Goal: Task Accomplishment & Management: Manage account settings

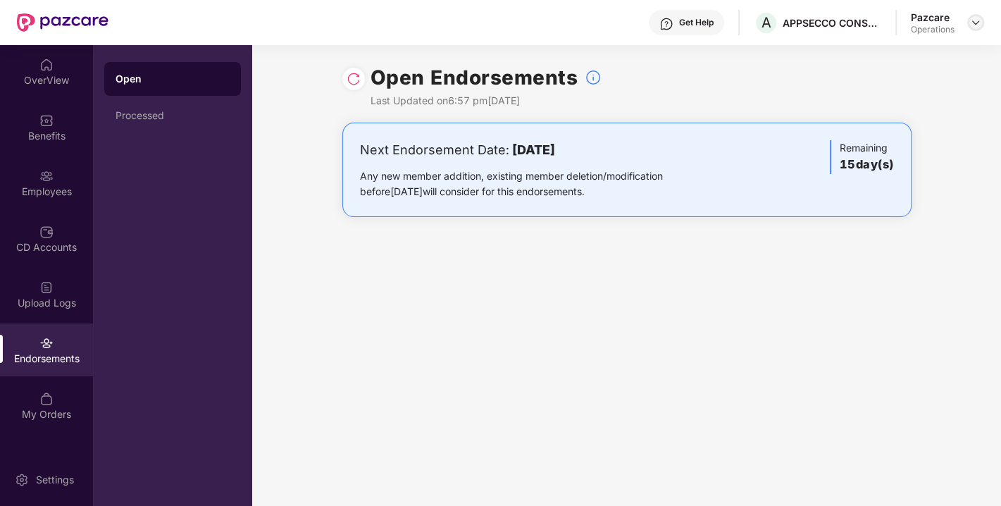
click at [976, 21] on img at bounding box center [975, 22] width 11 height 11
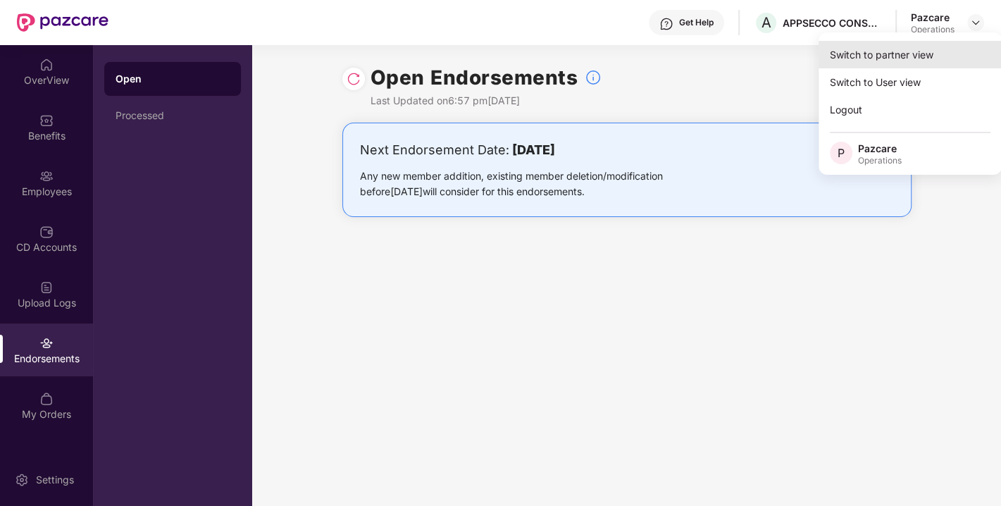
click at [879, 61] on div "Switch to partner view" at bounding box center [909, 54] width 183 height 27
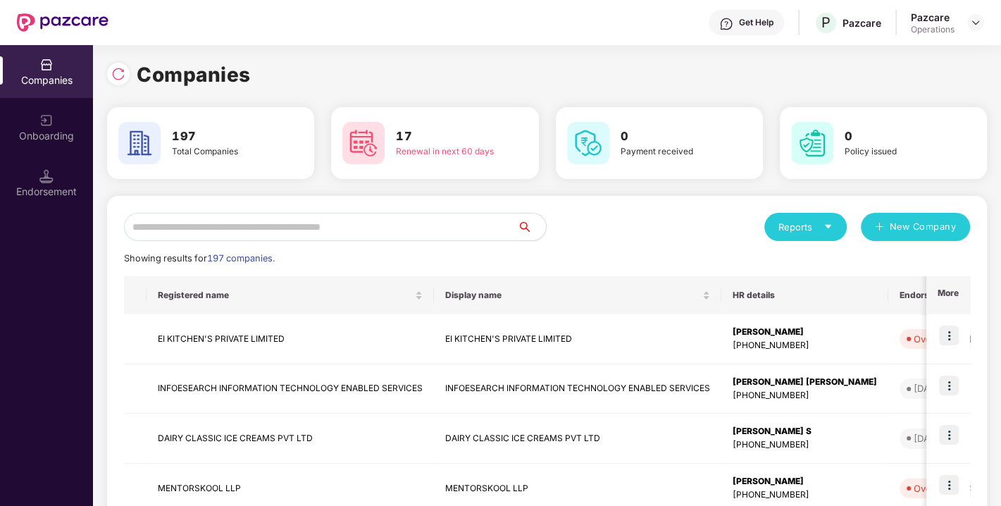
click at [325, 230] on input "text" at bounding box center [321, 227] width 394 height 28
paste input "**********"
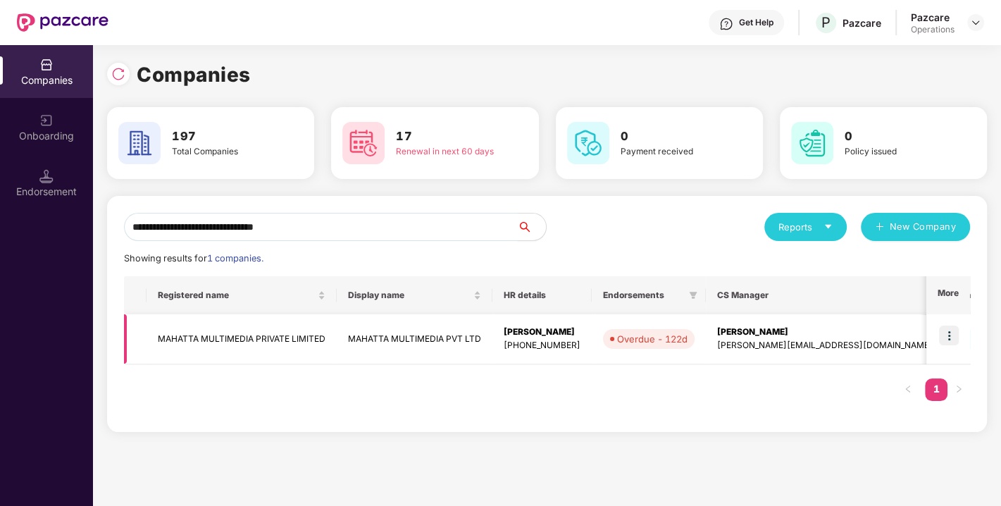
type input "**********"
click at [954, 335] on img at bounding box center [949, 335] width 20 height 20
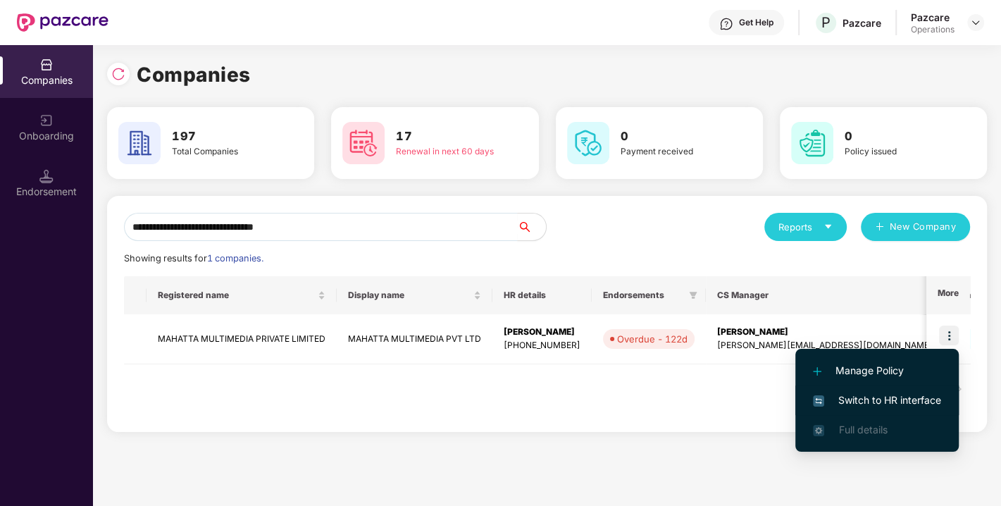
click at [890, 389] on li "Switch to HR interface" at bounding box center [876, 400] width 163 height 30
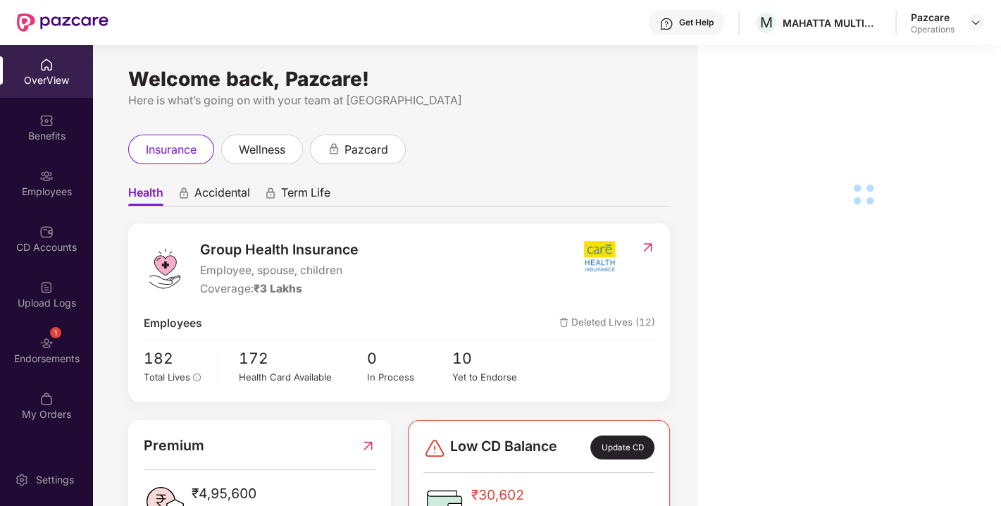
click at [50, 337] on img at bounding box center [46, 343] width 14 height 14
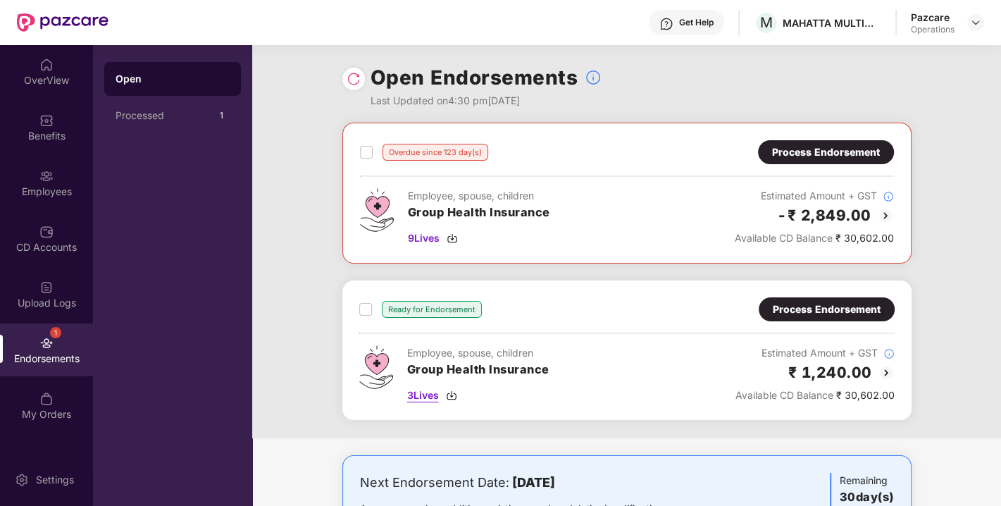
click at [449, 390] on img at bounding box center [451, 395] width 11 height 11
click at [787, 301] on div "Process Endorsement" at bounding box center [827, 308] width 108 height 15
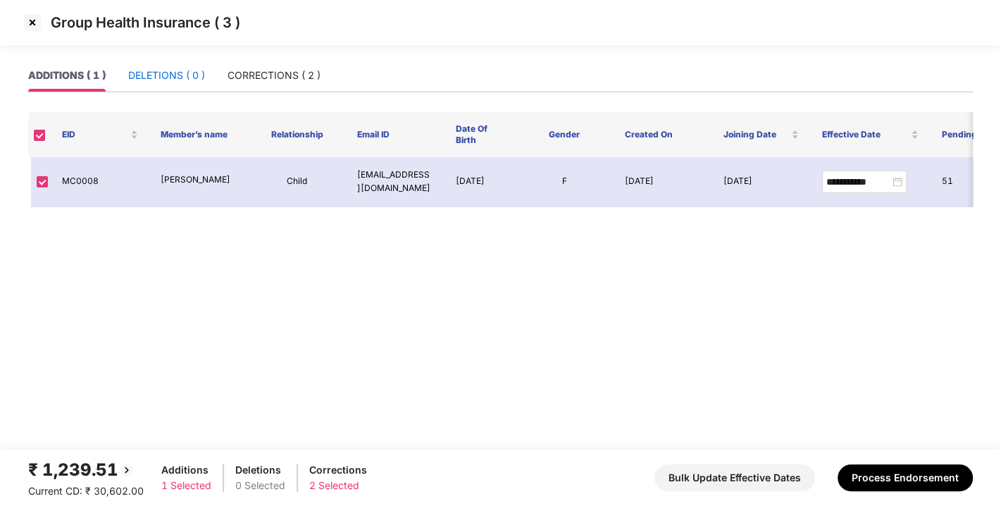
click at [153, 69] on div "DELETIONS ( 0 )" at bounding box center [166, 75] width 77 height 15
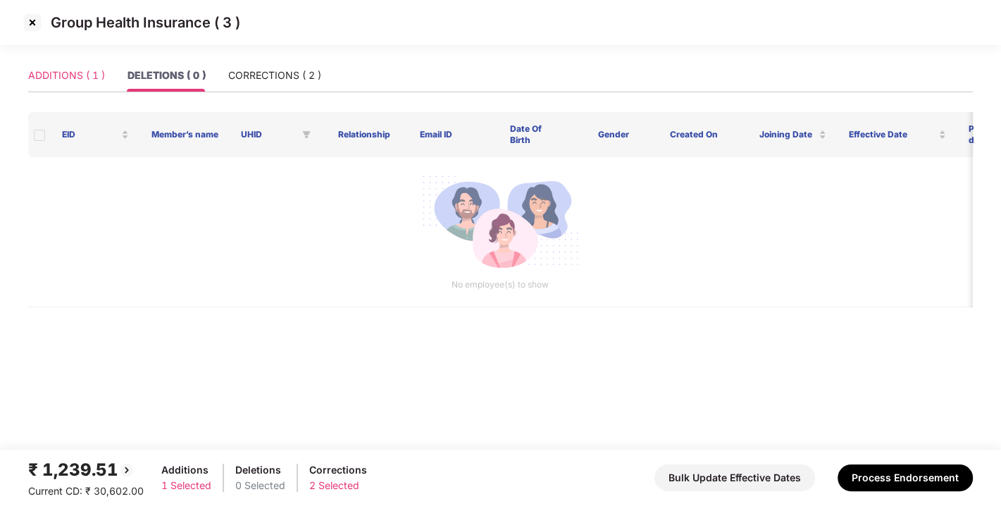
click at [57, 86] on div "ADDITIONS ( 1 )" at bounding box center [66, 75] width 77 height 32
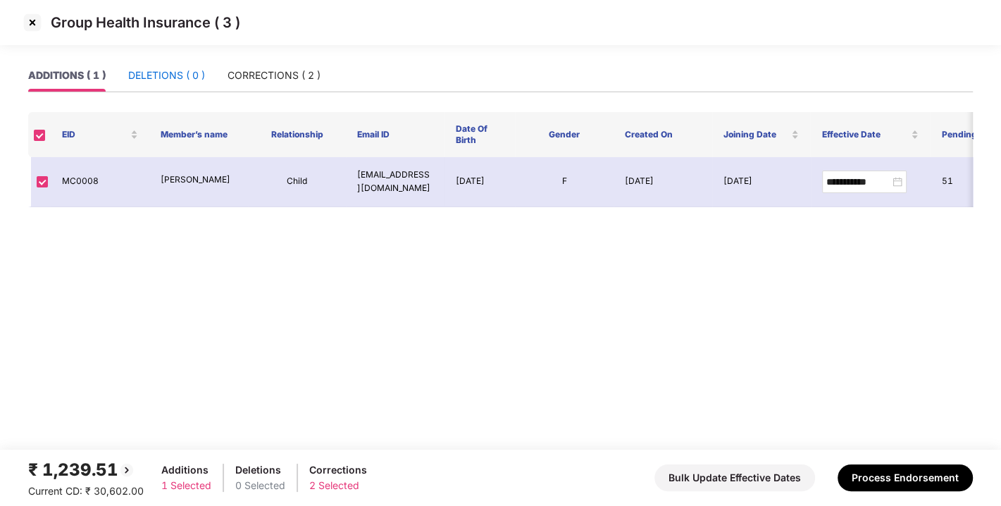
click at [168, 79] on div "DELETIONS ( 0 )" at bounding box center [166, 75] width 77 height 15
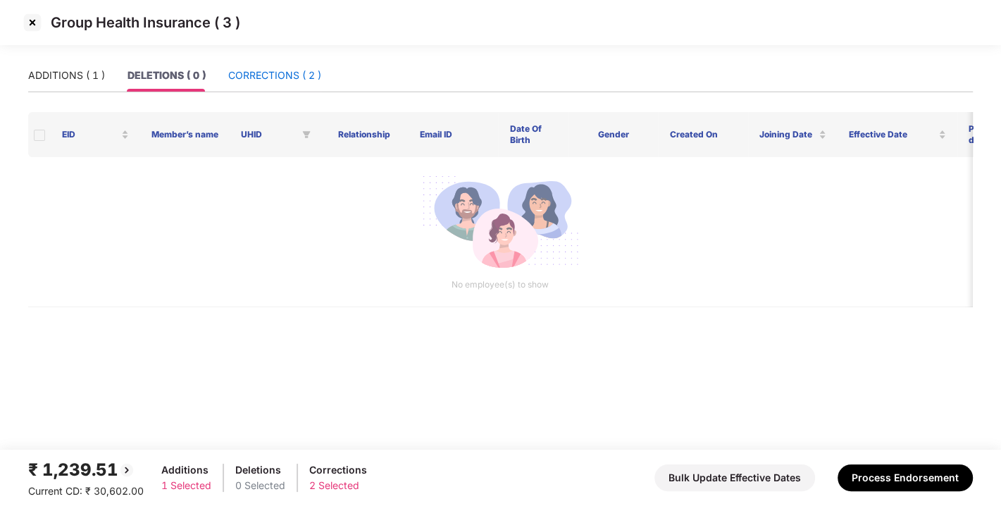
click at [289, 70] on div "CORRECTIONS ( 2 )" at bounding box center [274, 75] width 93 height 15
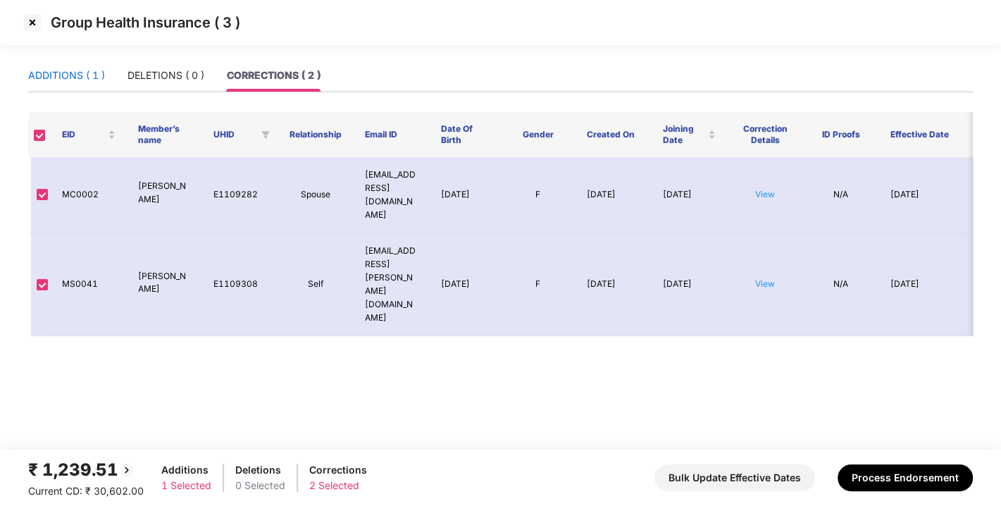
click at [60, 77] on div "ADDITIONS ( 1 )" at bounding box center [66, 75] width 77 height 15
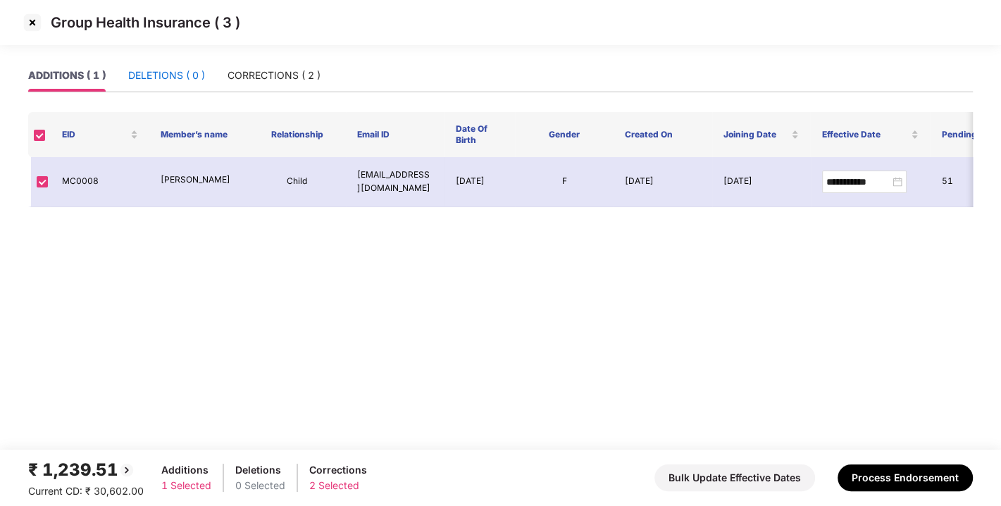
click at [139, 77] on div "DELETIONS ( 0 )" at bounding box center [166, 75] width 77 height 15
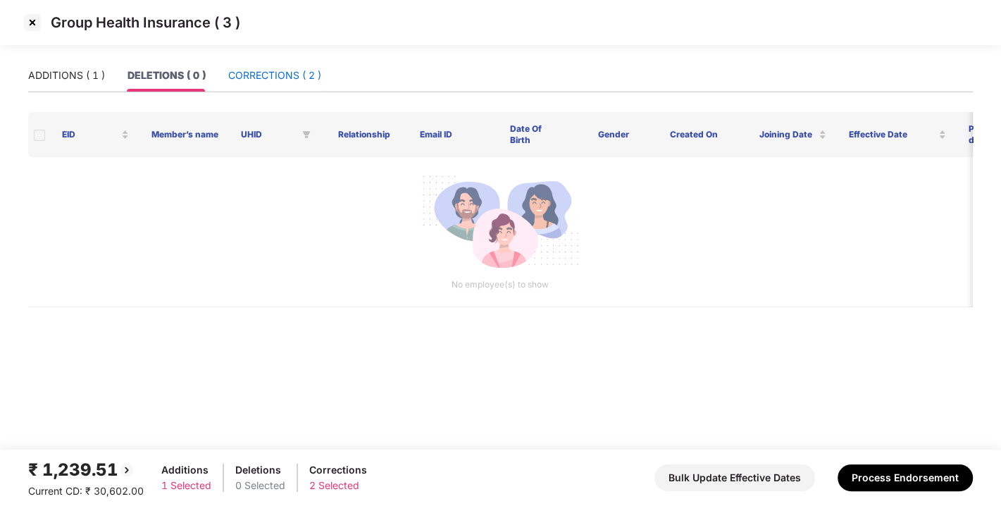
click at [266, 77] on div "CORRECTIONS ( 2 )" at bounding box center [274, 75] width 93 height 15
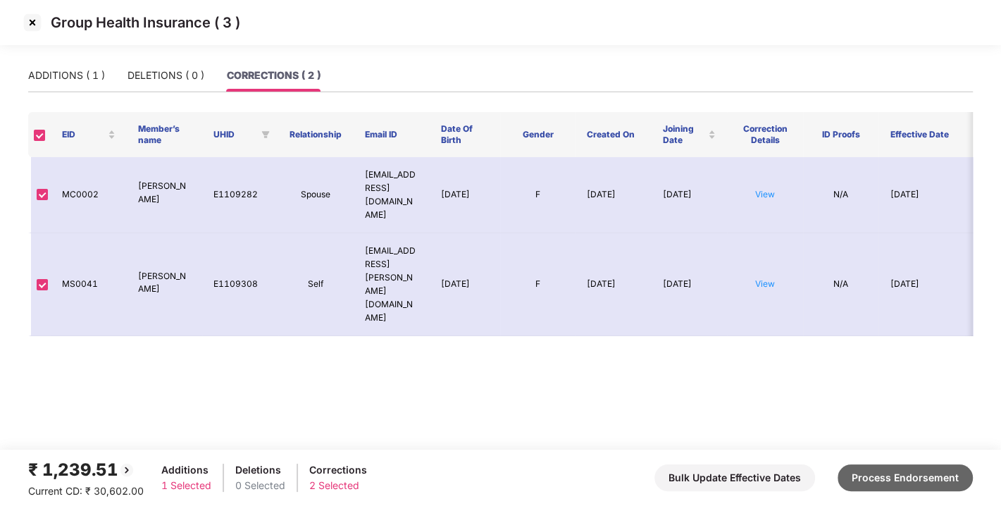
click at [883, 472] on button "Process Endorsement" at bounding box center [904, 477] width 135 height 27
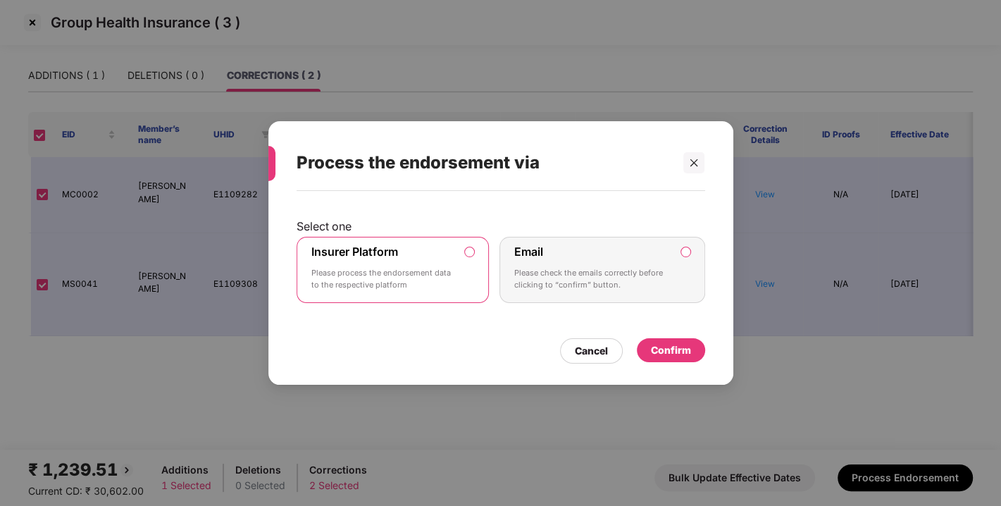
click at [666, 354] on div "Confirm" at bounding box center [671, 349] width 40 height 15
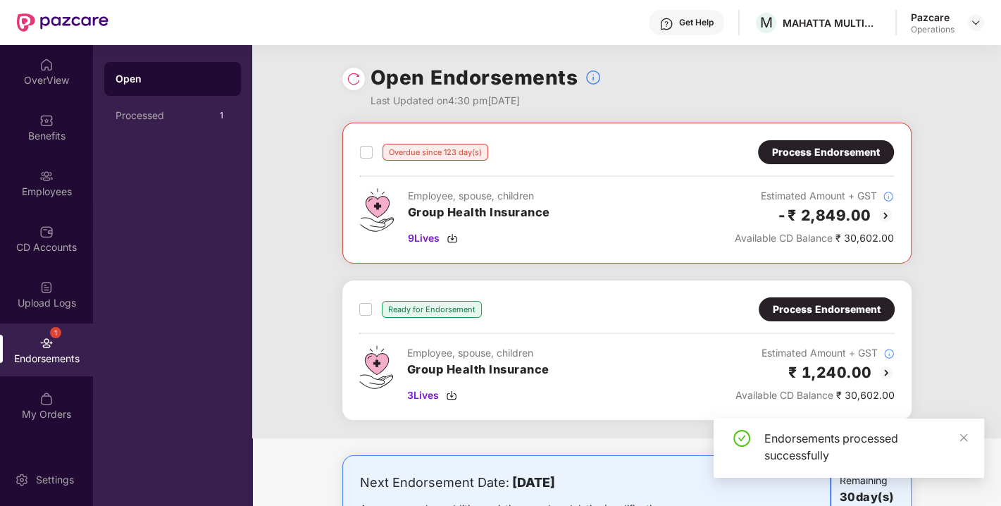
click at [349, 76] on img at bounding box center [354, 79] width 14 height 14
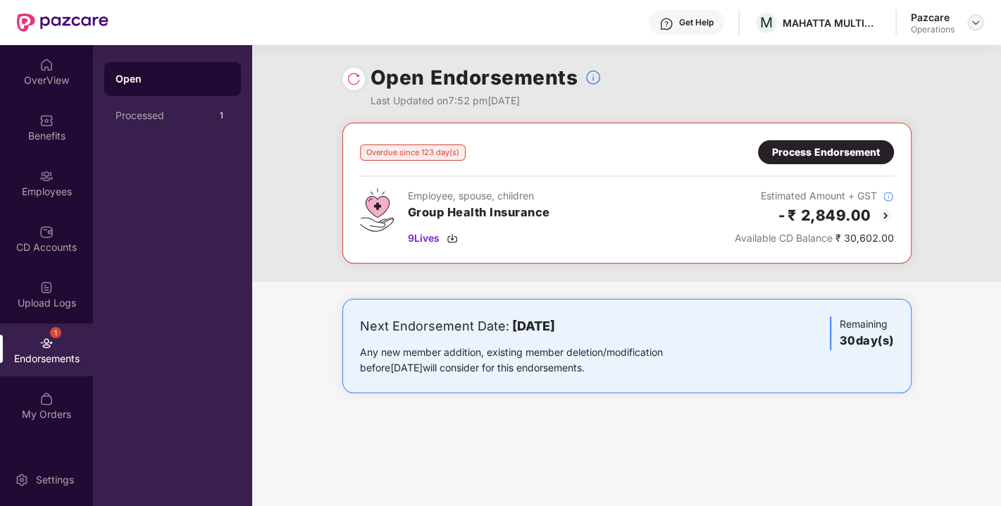
click at [981, 20] on div at bounding box center [975, 22] width 17 height 17
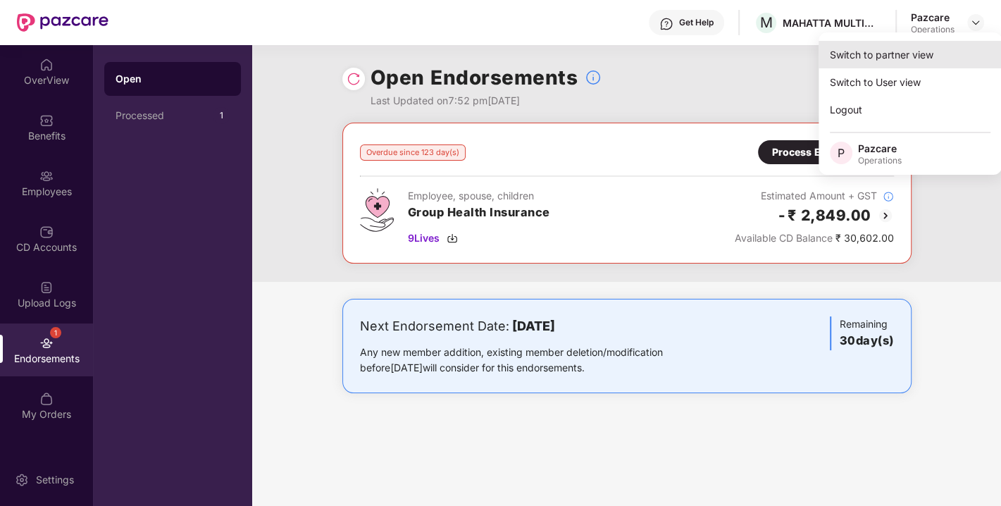
click at [880, 64] on div "Switch to partner view" at bounding box center [909, 54] width 183 height 27
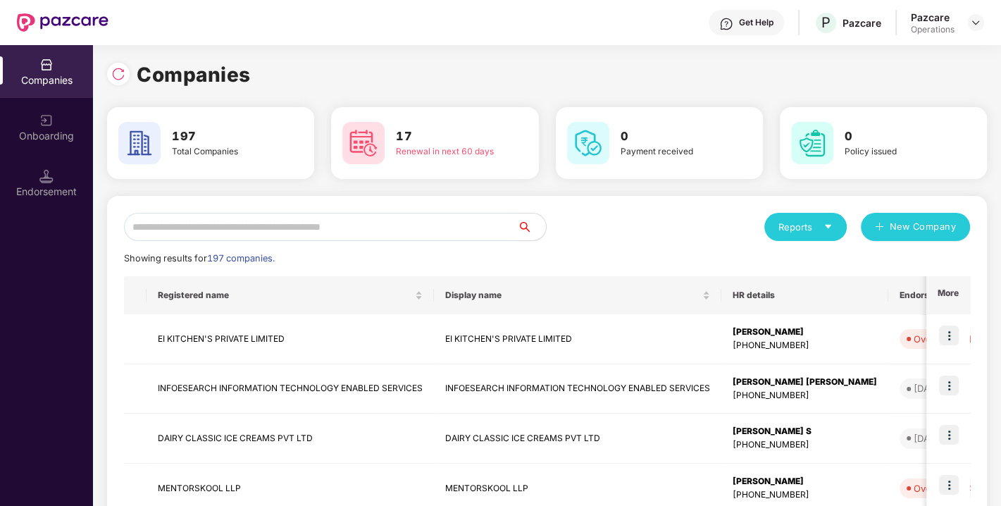
click at [394, 221] on input "text" at bounding box center [321, 227] width 394 height 28
paste input "**********"
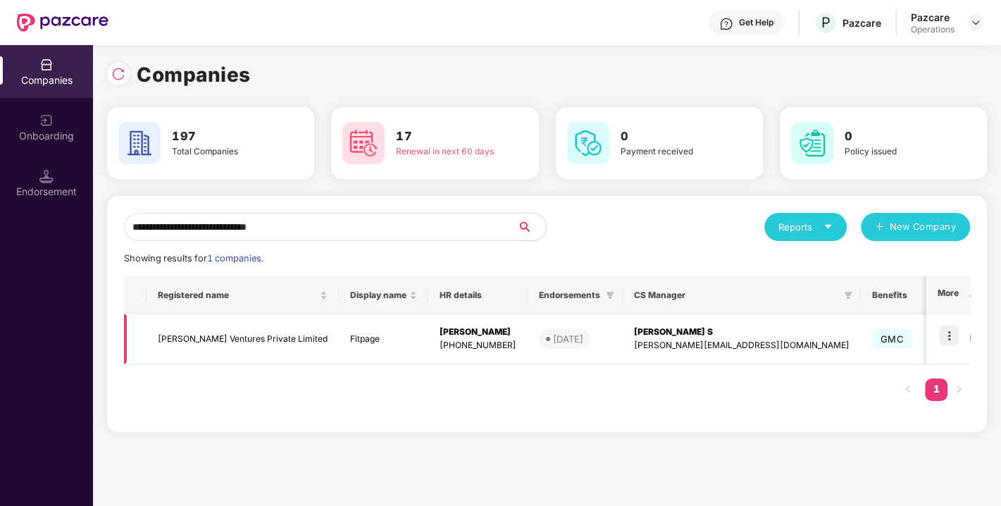
type input "**********"
click at [947, 331] on img at bounding box center [949, 335] width 20 height 20
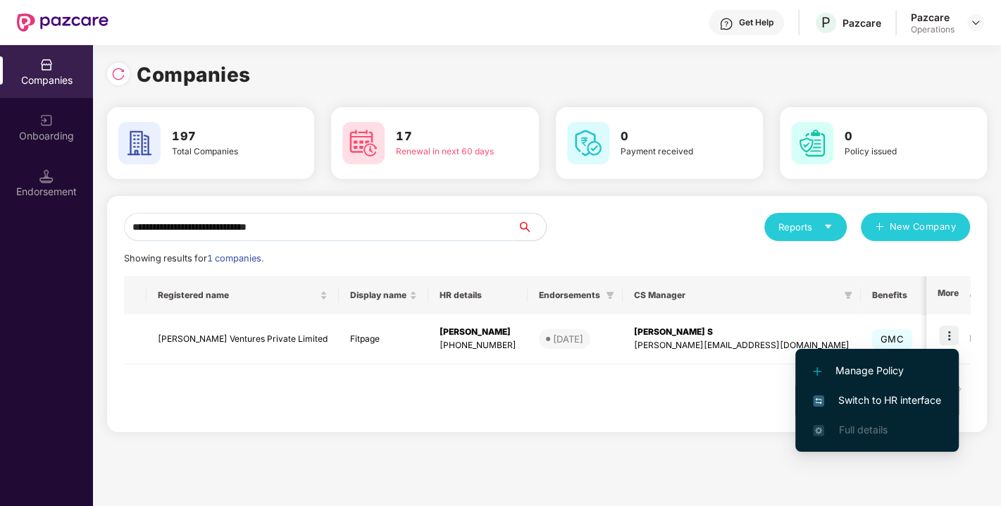
click at [871, 392] on span "Switch to HR interface" at bounding box center [877, 399] width 128 height 15
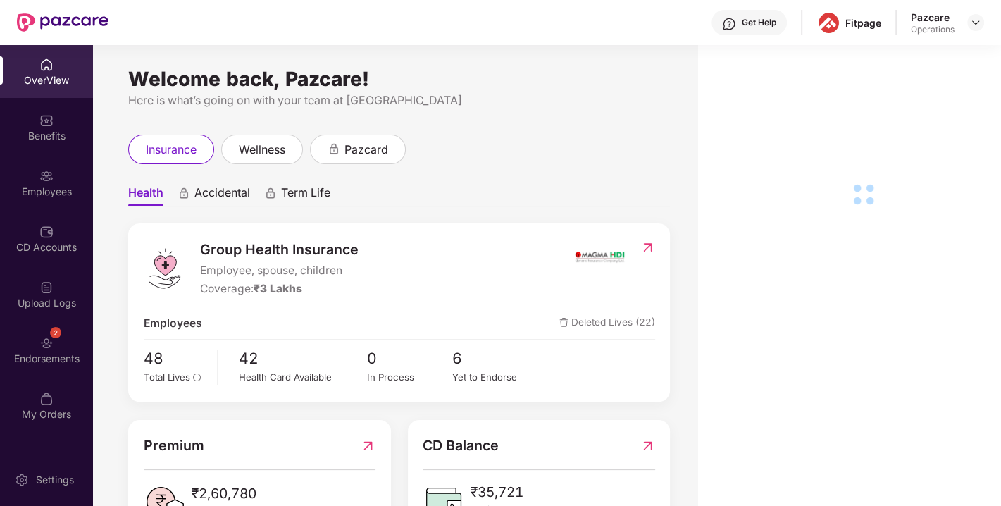
click at [62, 364] on div "Endorsements" at bounding box center [46, 358] width 93 height 14
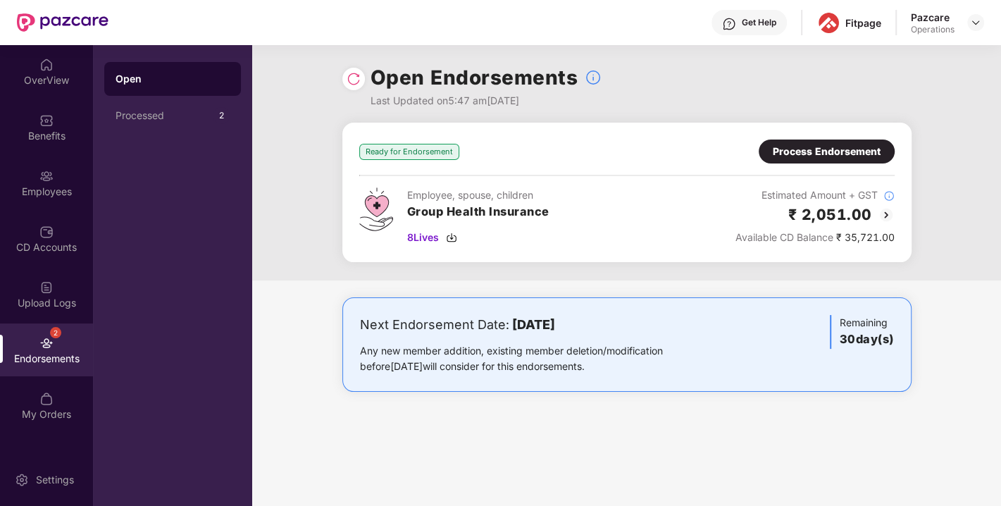
click at [347, 78] on img at bounding box center [354, 79] width 14 height 14
click at [349, 74] on img at bounding box center [354, 79] width 14 height 14
click at [446, 234] on div "8 Lives" at bounding box center [478, 237] width 142 height 15
click at [809, 154] on div "Process Endorsement" at bounding box center [827, 151] width 108 height 15
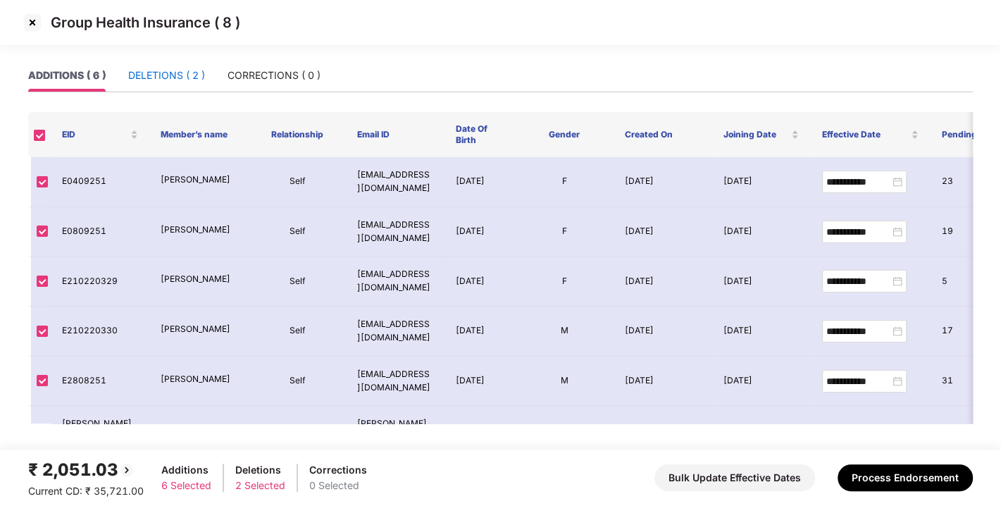
click at [153, 74] on div "DELETIONS ( 2 )" at bounding box center [166, 75] width 77 height 15
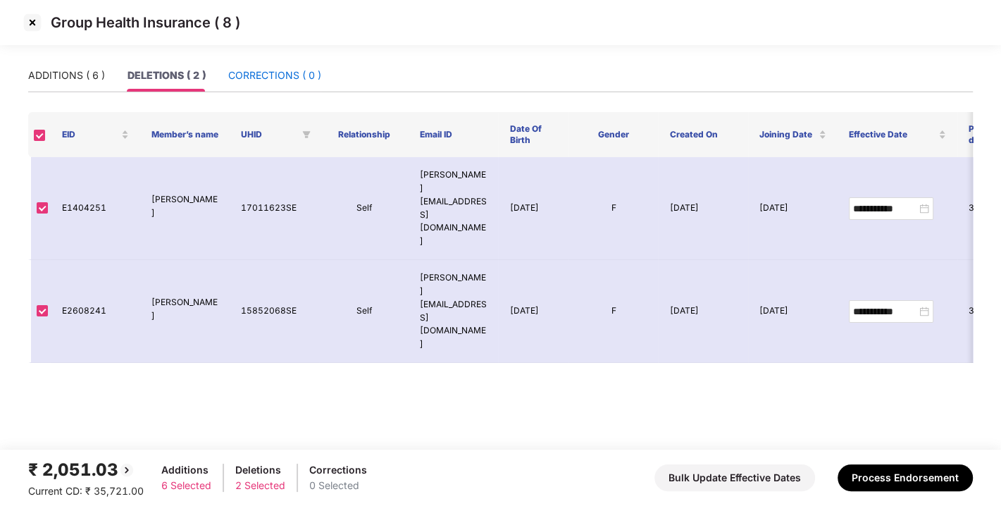
click at [273, 81] on div "CORRECTIONS ( 0 )" at bounding box center [274, 75] width 93 height 15
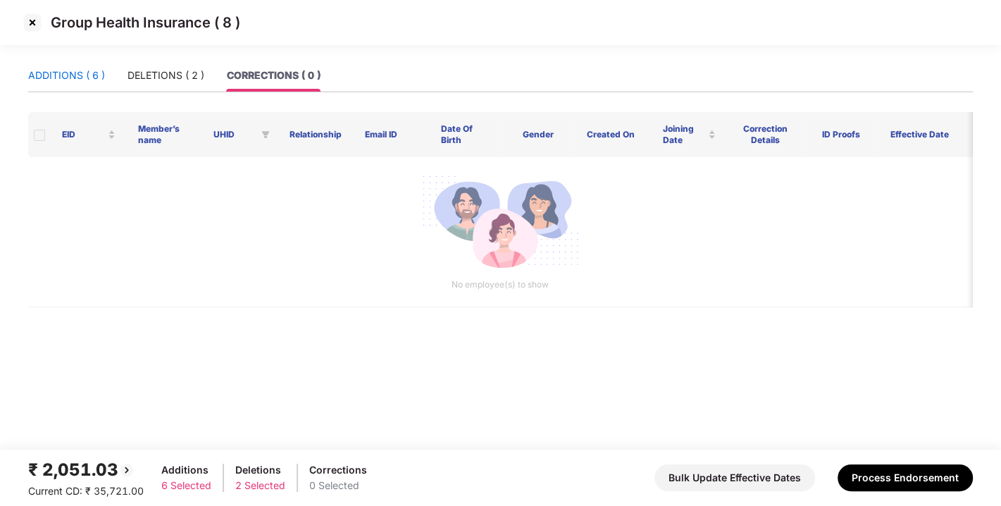
click at [63, 80] on div "ADDITIONS ( 6 )" at bounding box center [66, 75] width 77 height 15
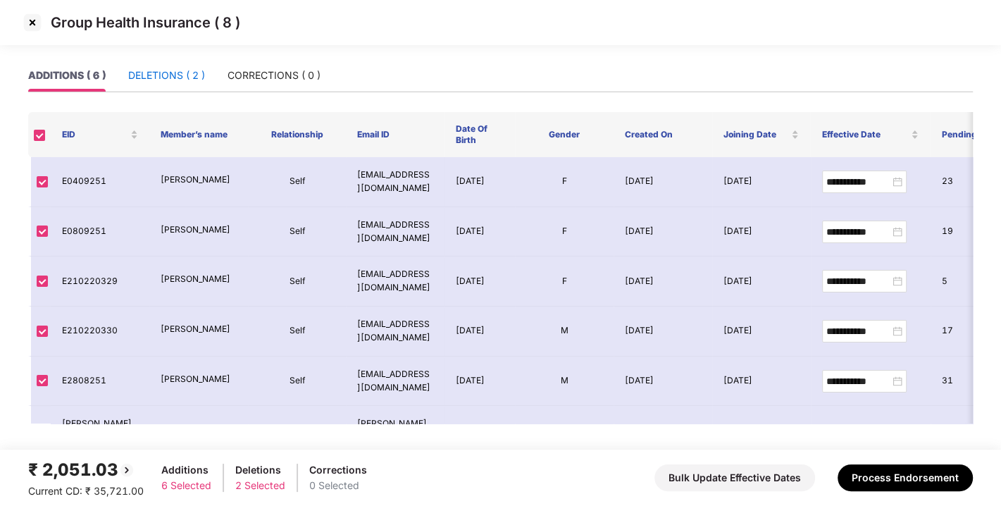
click at [169, 74] on div "DELETIONS ( 2 )" at bounding box center [166, 75] width 77 height 15
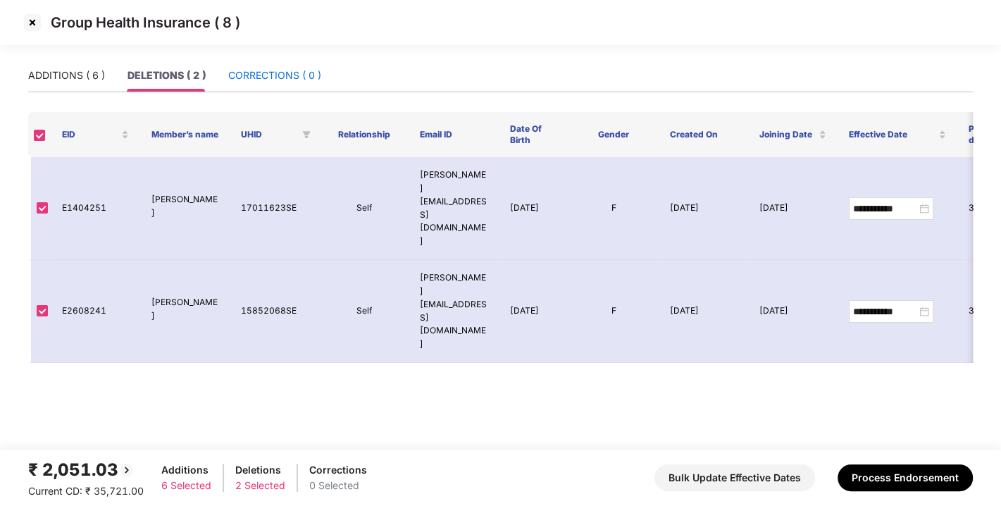
click at [292, 74] on div "CORRECTIONS ( 0 )" at bounding box center [274, 75] width 93 height 15
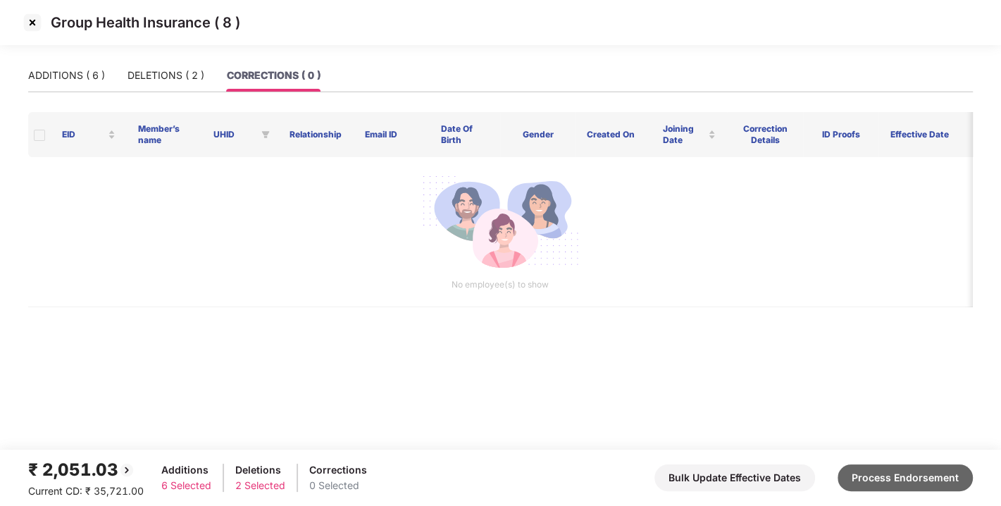
click at [873, 489] on button "Process Endorsement" at bounding box center [904, 477] width 135 height 27
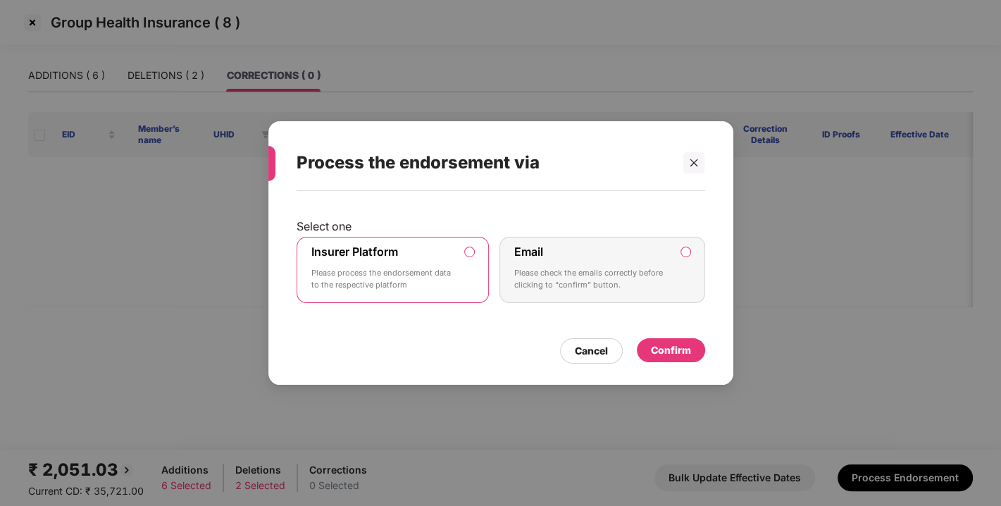
click at [668, 344] on div "Confirm" at bounding box center [671, 349] width 40 height 15
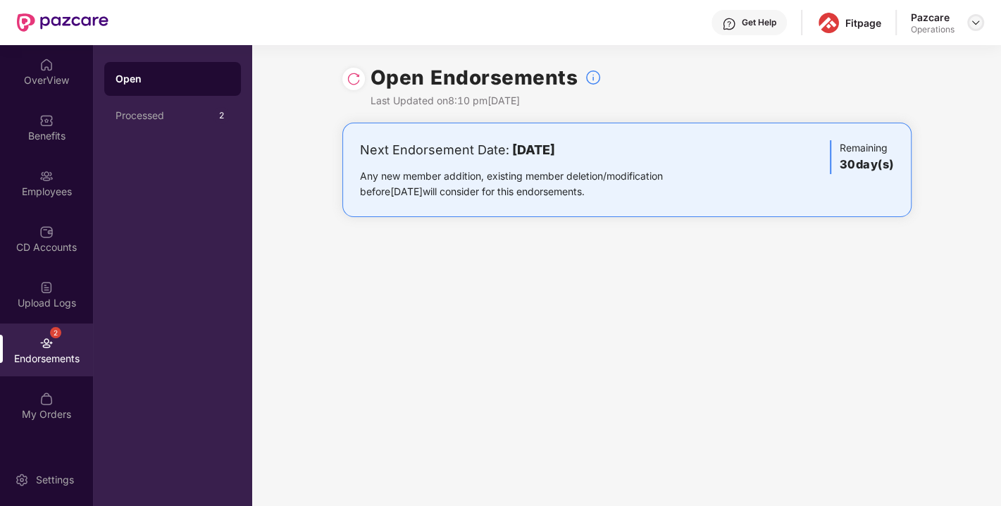
click at [980, 22] on img at bounding box center [975, 22] width 11 height 11
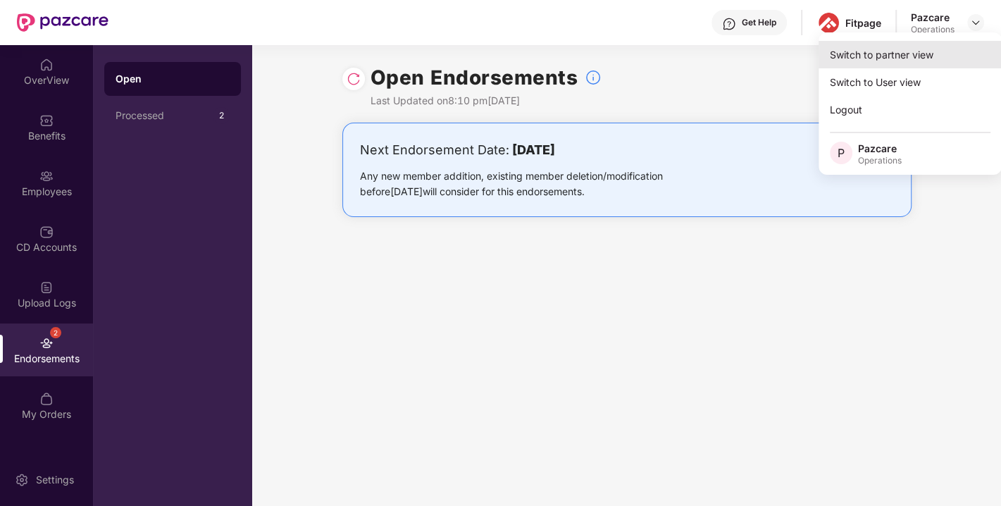
click at [901, 54] on div "Switch to partner view" at bounding box center [909, 54] width 183 height 27
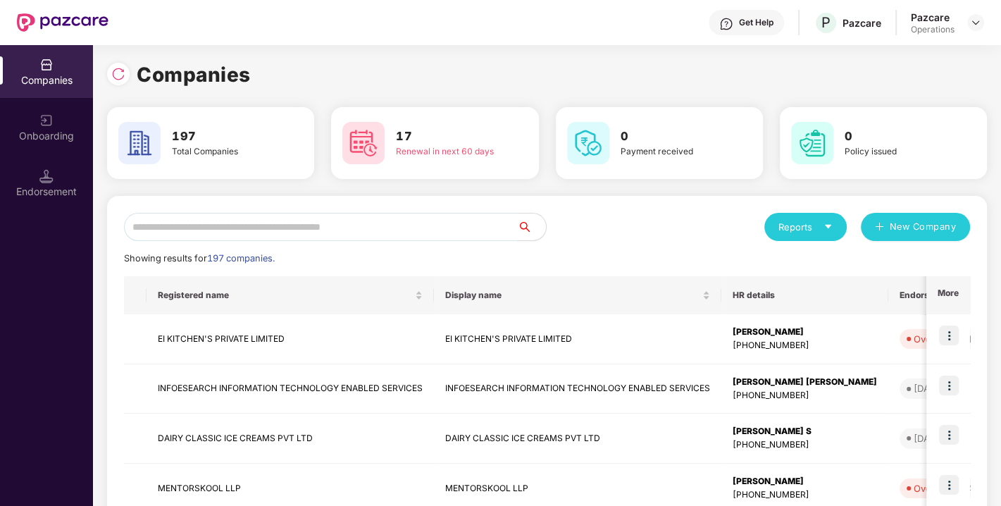
click at [366, 227] on input "text" at bounding box center [321, 227] width 394 height 28
paste input "**********"
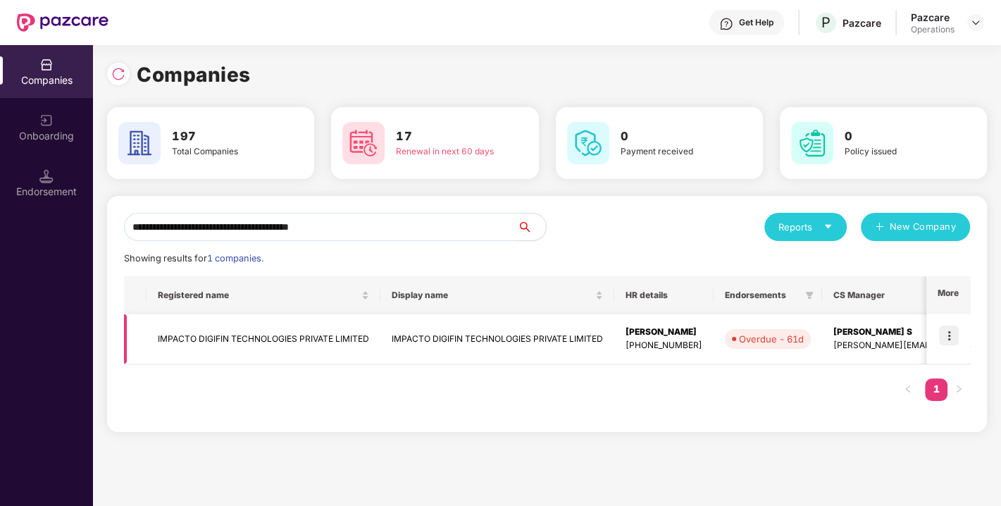
type input "**********"
click at [954, 323] on td at bounding box center [948, 339] width 44 height 50
click at [953, 328] on img at bounding box center [949, 335] width 20 height 20
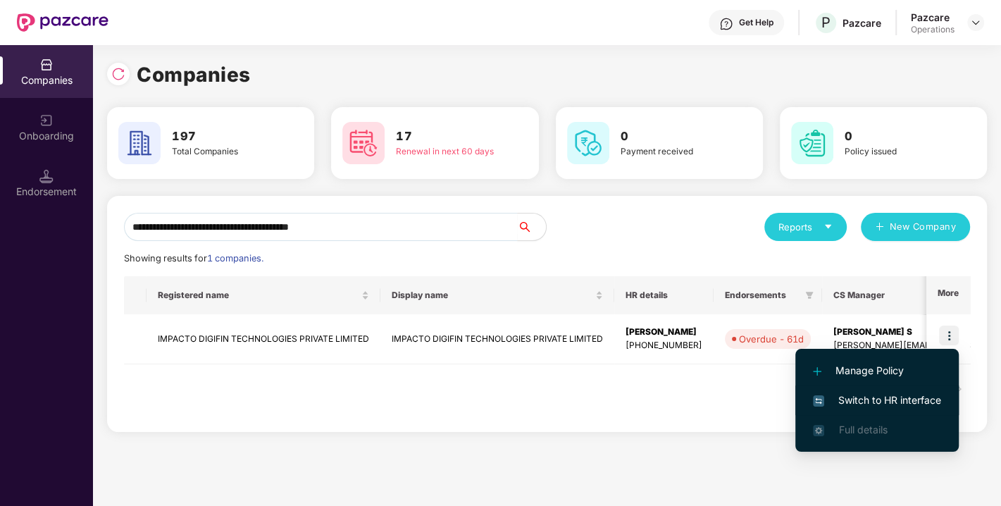
click at [883, 404] on span "Switch to HR interface" at bounding box center [877, 399] width 128 height 15
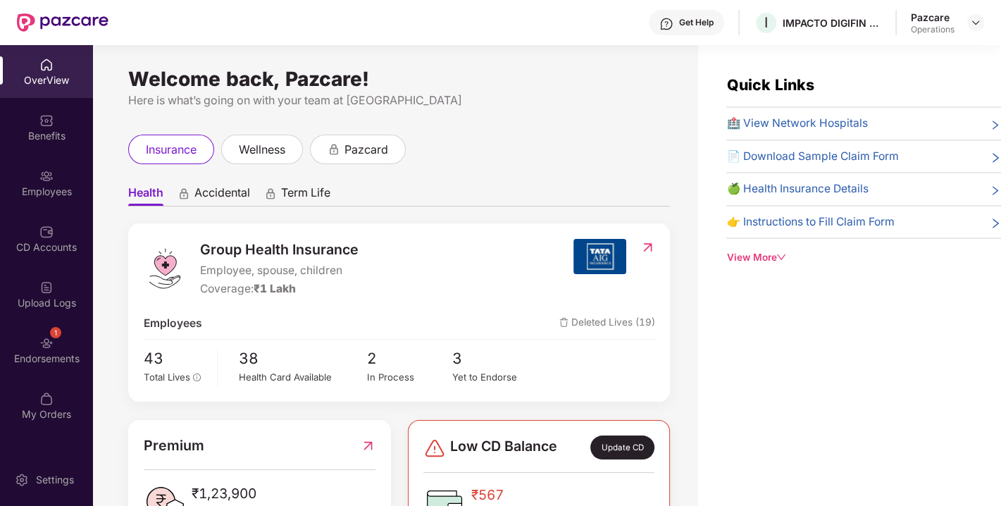
click at [51, 342] on img at bounding box center [46, 343] width 14 height 14
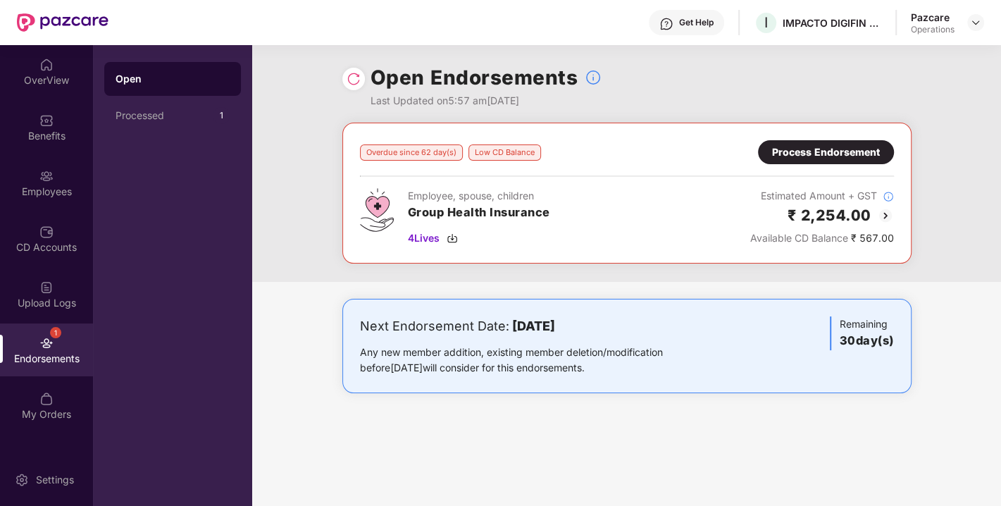
click at [351, 78] on img at bounding box center [354, 79] width 14 height 14
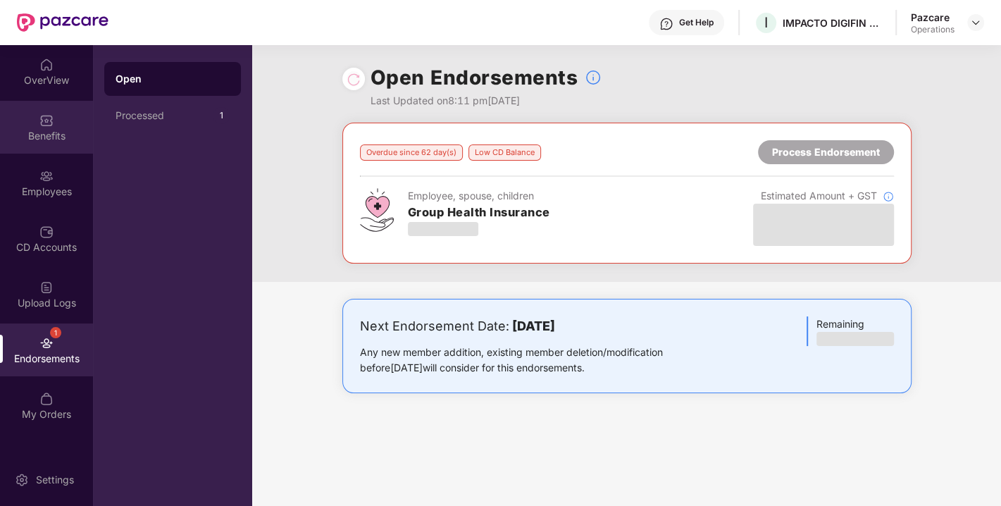
click at [55, 127] on div "Benefits" at bounding box center [46, 127] width 93 height 53
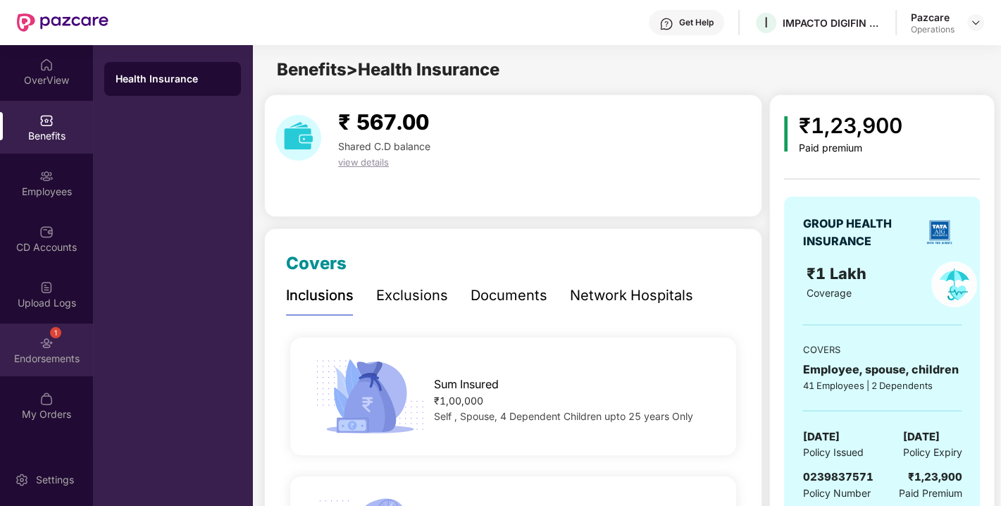
click at [46, 346] on img at bounding box center [46, 343] width 14 height 14
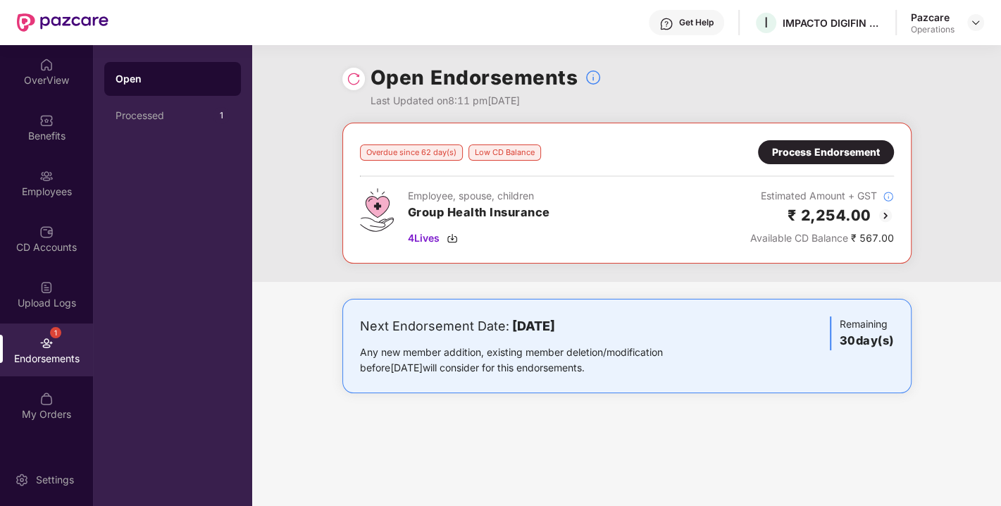
click at [837, 149] on div "Process Endorsement" at bounding box center [826, 151] width 108 height 15
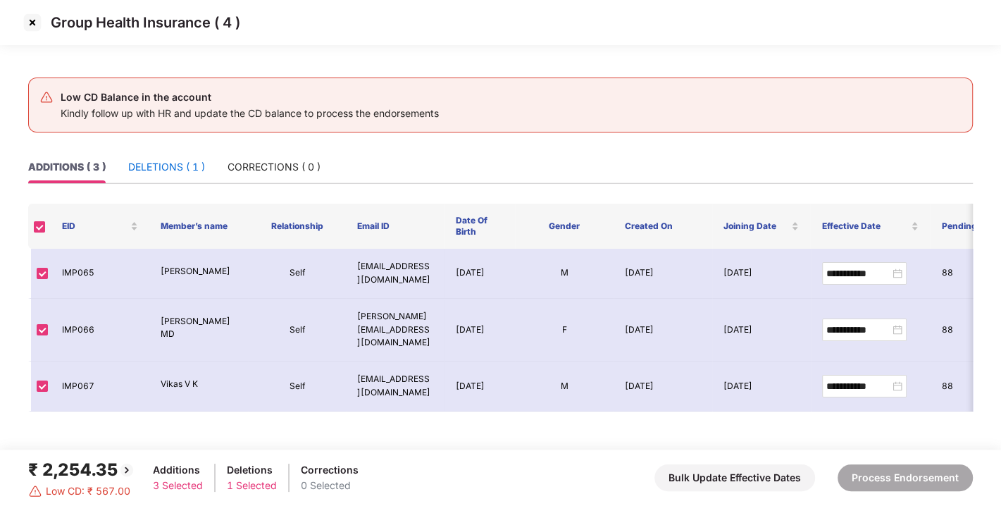
click at [182, 161] on div "DELETIONS ( 1 )" at bounding box center [166, 166] width 77 height 15
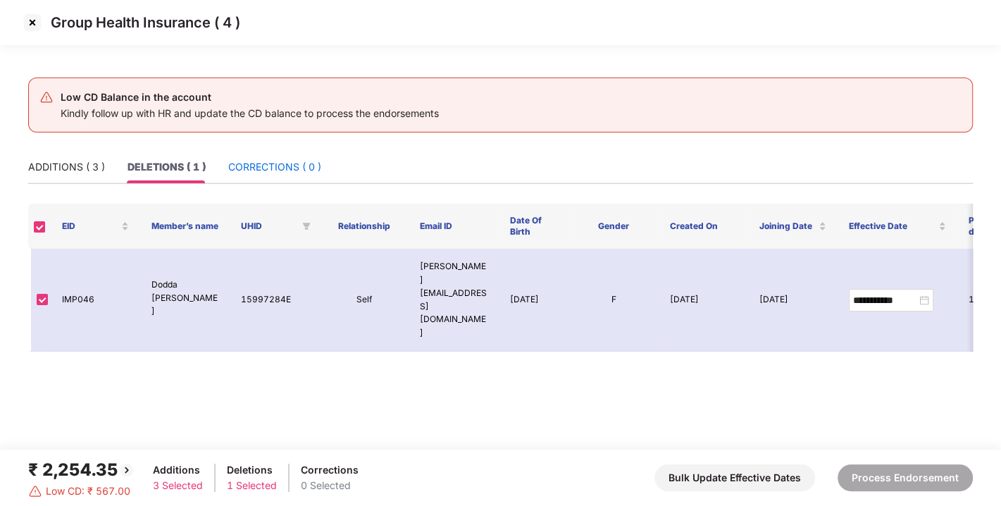
click at [263, 159] on div "CORRECTIONS ( 0 )" at bounding box center [274, 166] width 93 height 15
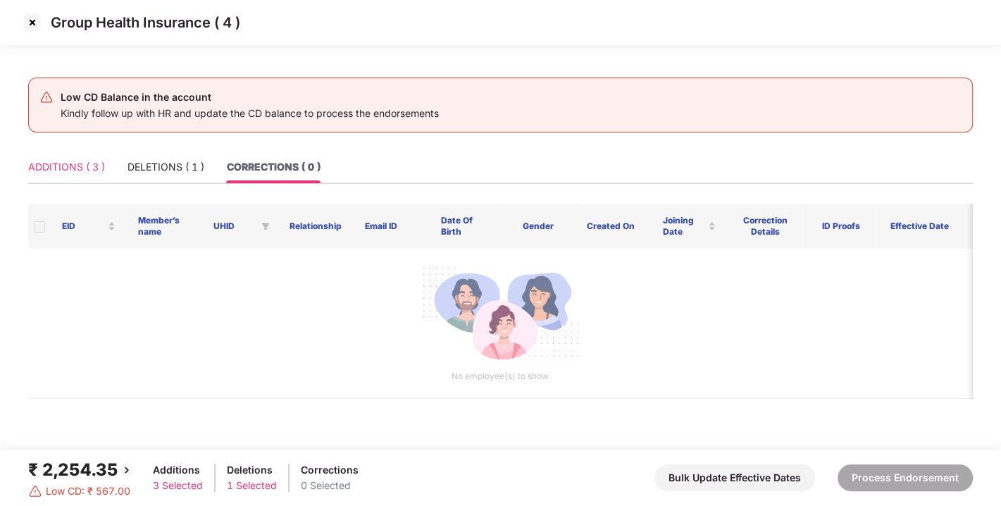
click at [85, 176] on div "ADDITIONS ( 3 )" at bounding box center [66, 167] width 77 height 32
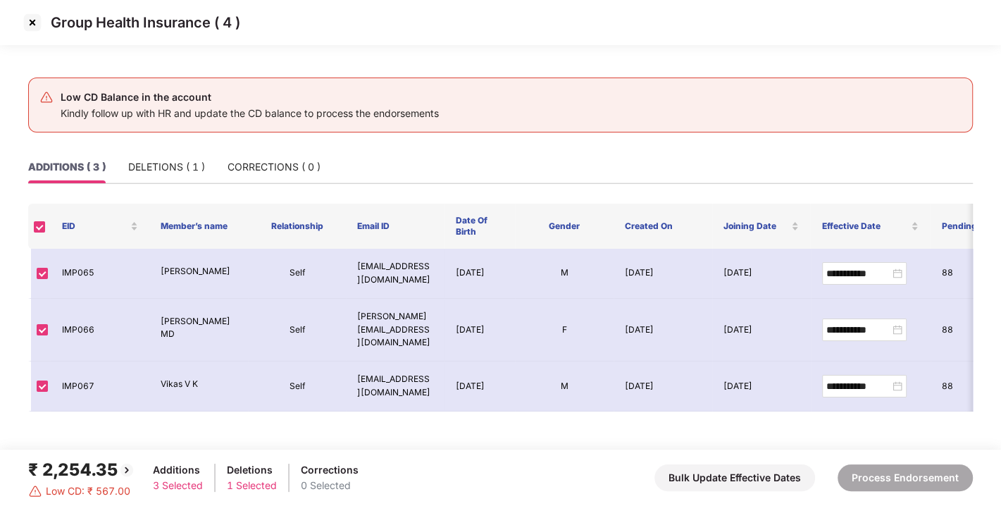
click at [30, 25] on img at bounding box center [32, 22] width 23 height 23
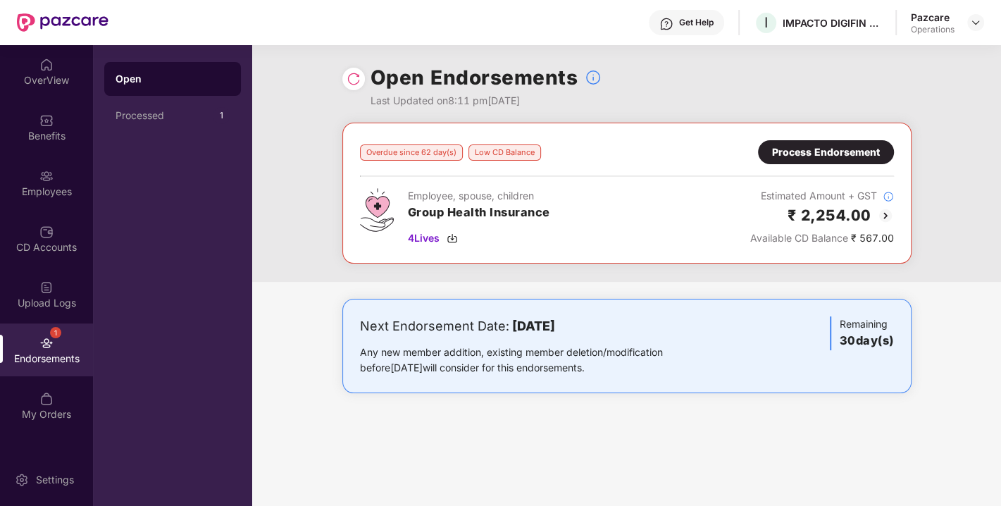
click at [822, 151] on div "Process Endorsement" at bounding box center [826, 151] width 108 height 15
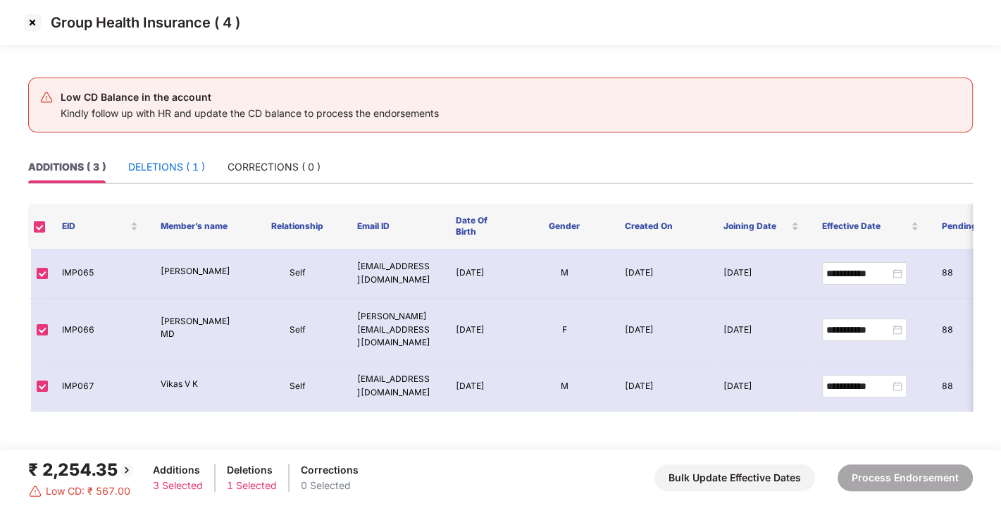
click at [160, 160] on div "DELETIONS ( 1 )" at bounding box center [166, 166] width 77 height 15
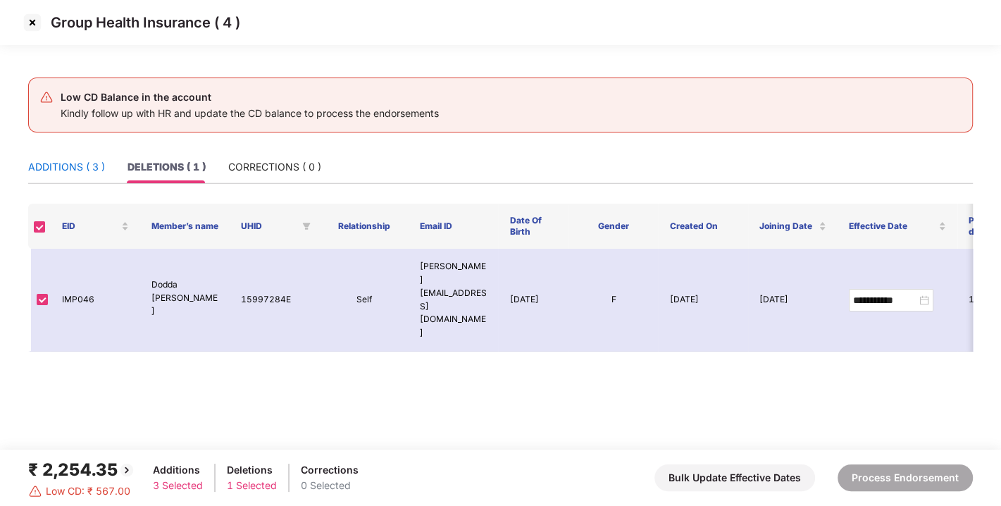
click at [70, 169] on div "ADDITIONS ( 3 )" at bounding box center [66, 166] width 77 height 15
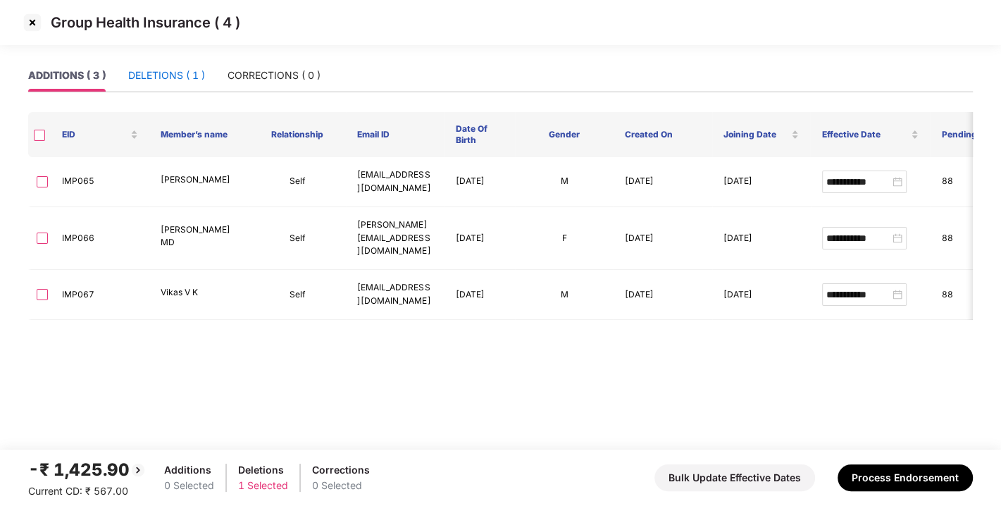
click at [169, 76] on div "DELETIONS ( 1 )" at bounding box center [166, 75] width 77 height 15
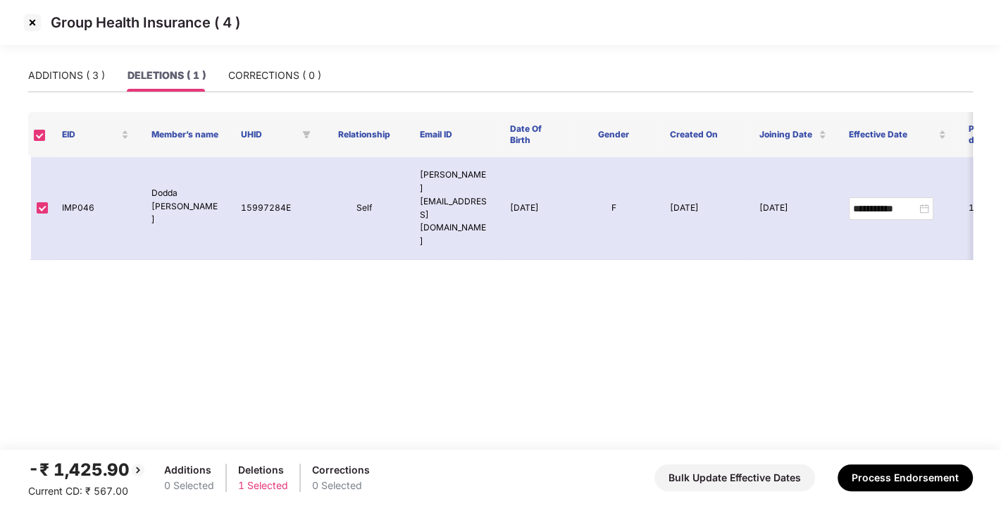
click at [295, 57] on div "Group Health Insurance ( 4 )" at bounding box center [500, 29] width 1001 height 59
click at [289, 63] on div "CORRECTIONS ( 0 )" at bounding box center [274, 75] width 93 height 32
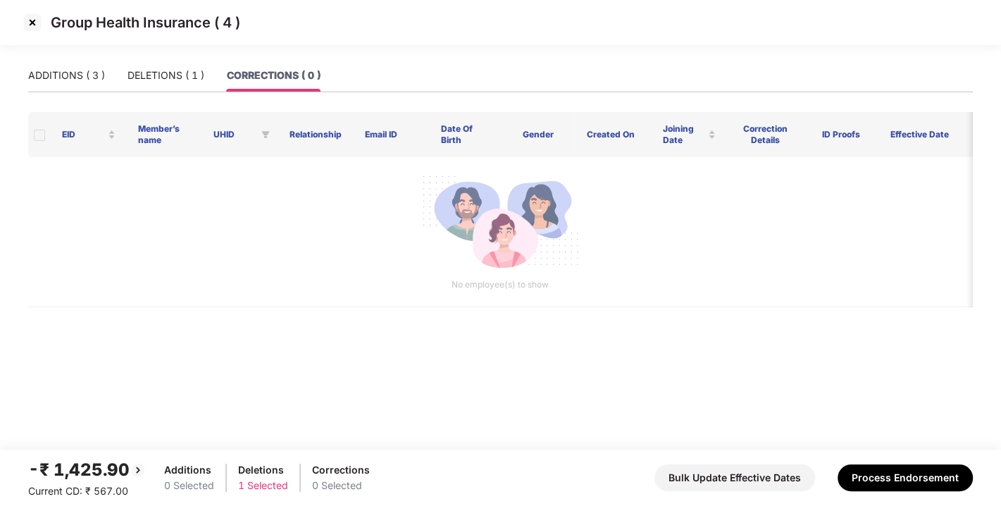
click at [25, 84] on main "ADDITIONS ( 3 ) DELETIONS ( 1 ) CORRECTIONS ( 0 ) EID Member’s name UHID Relati…" at bounding box center [500, 254] width 1001 height 390
click at [59, 74] on div "ADDITIONS ( 3 )" at bounding box center [66, 75] width 77 height 15
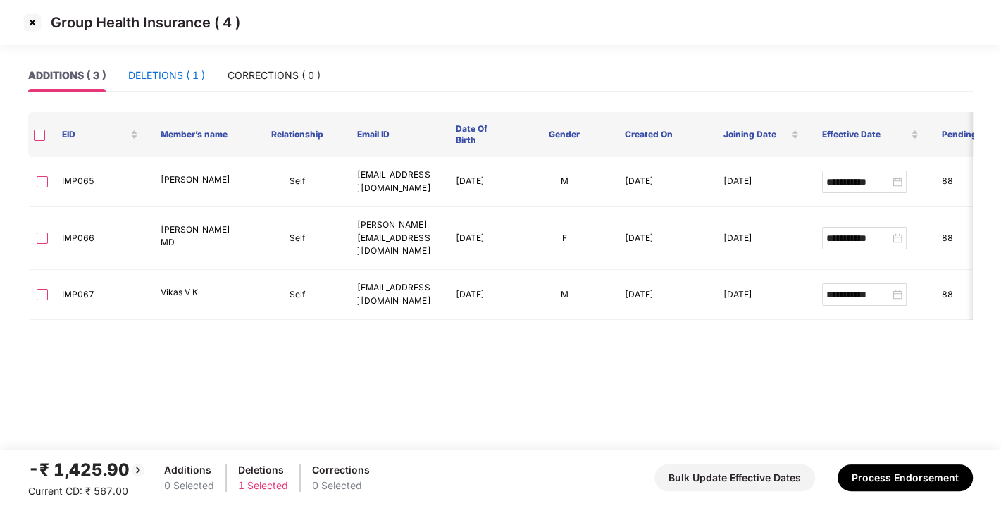
click at [149, 75] on div "DELETIONS ( 1 )" at bounding box center [166, 75] width 77 height 15
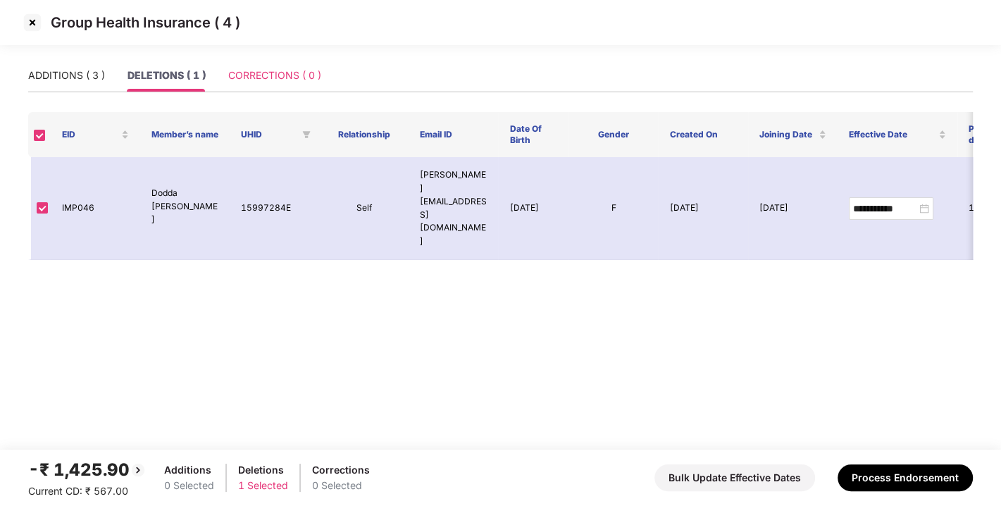
click at [286, 62] on div "CORRECTIONS ( 0 )" at bounding box center [274, 75] width 93 height 32
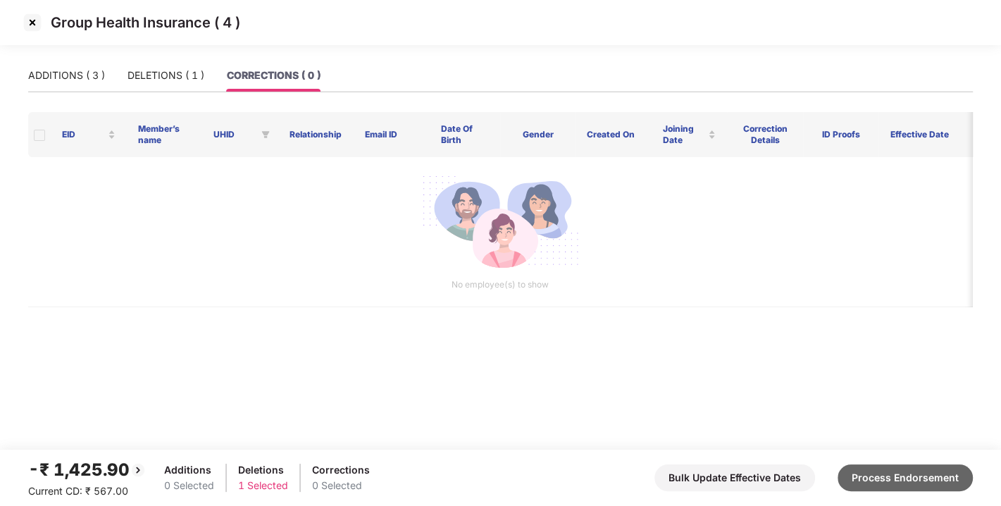
click at [877, 473] on button "Process Endorsement" at bounding box center [904, 477] width 135 height 27
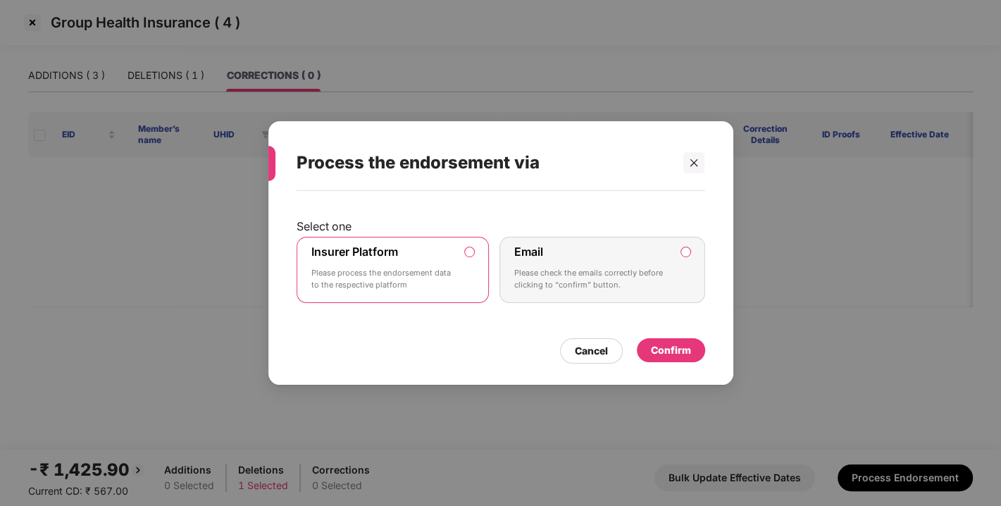
click at [661, 358] on div "Confirm" at bounding box center [671, 350] width 68 height 24
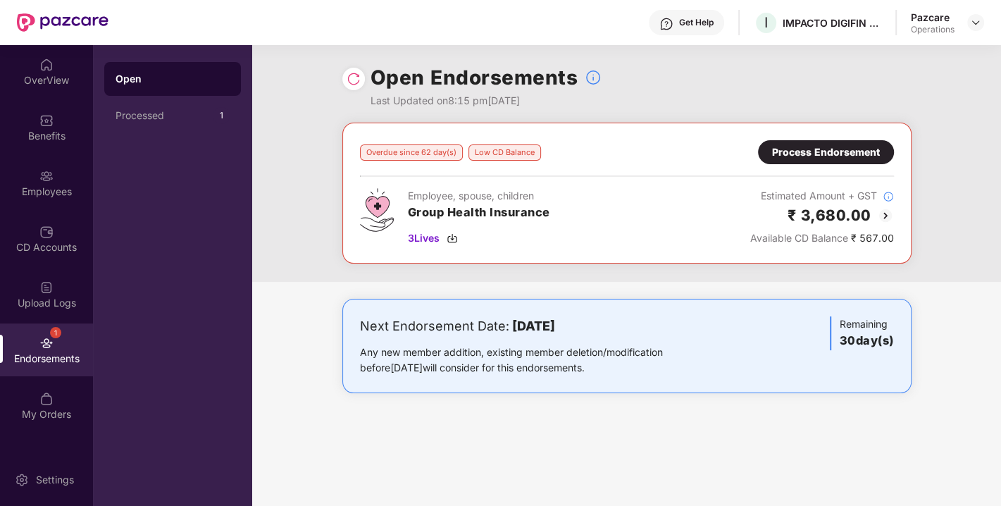
click at [887, 210] on img at bounding box center [885, 215] width 17 height 17
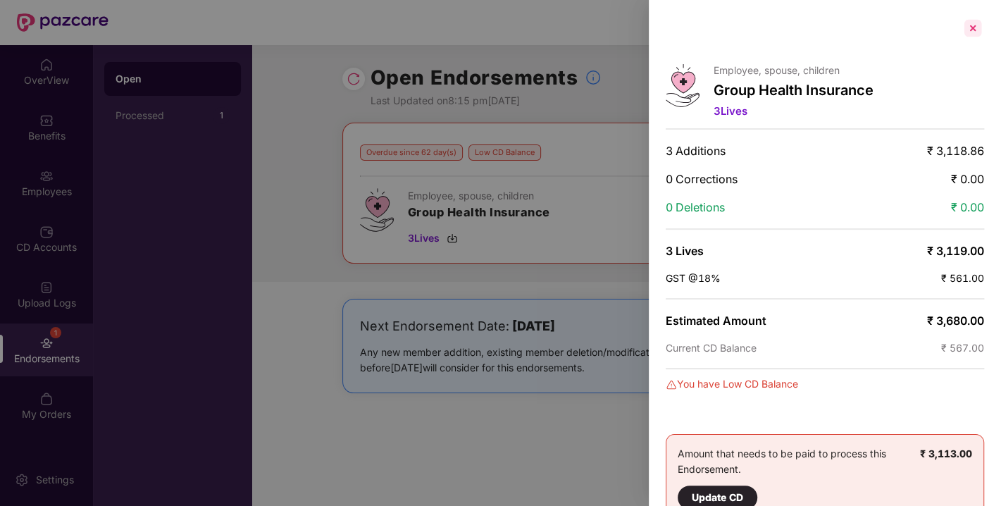
click at [980, 26] on div at bounding box center [972, 28] width 23 height 23
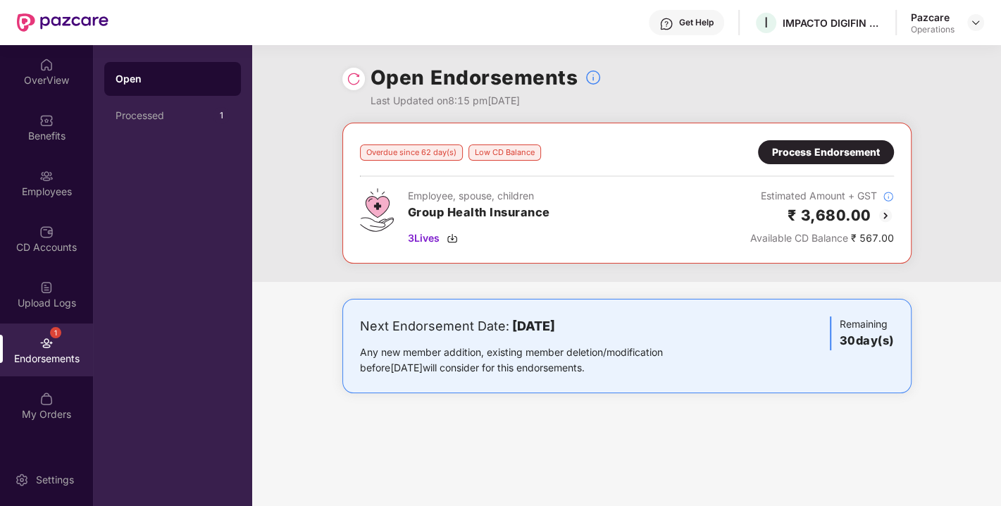
click at [885, 213] on img at bounding box center [885, 215] width 17 height 17
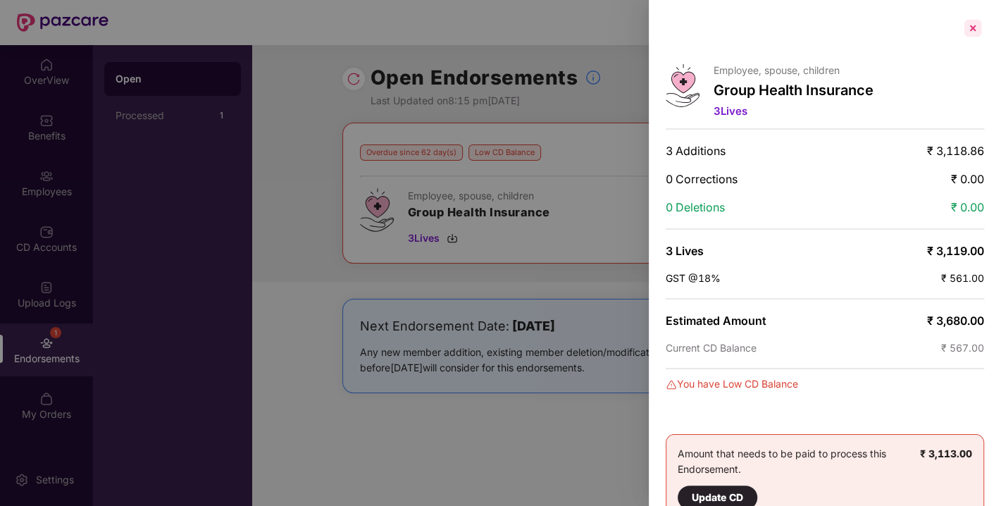
click at [966, 32] on div at bounding box center [972, 28] width 23 height 23
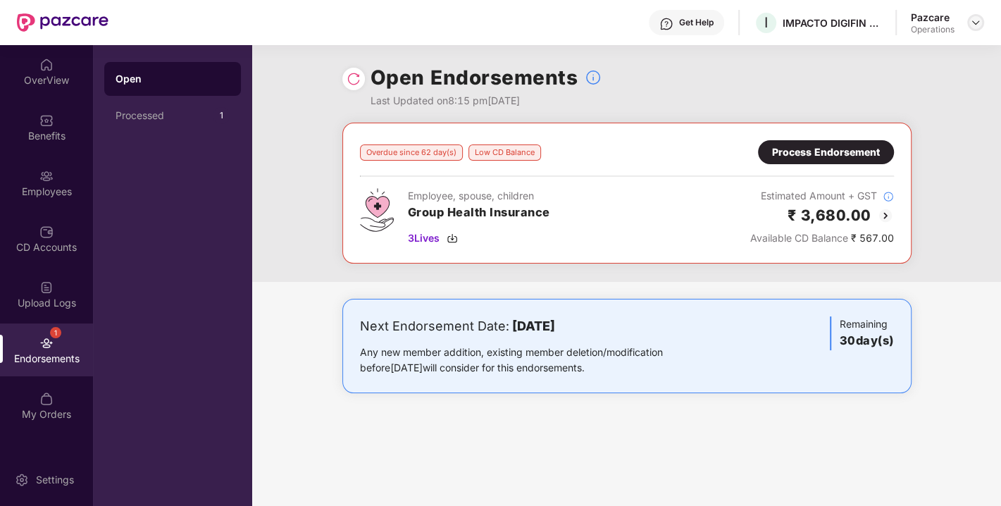
click at [975, 24] on img at bounding box center [975, 22] width 11 height 11
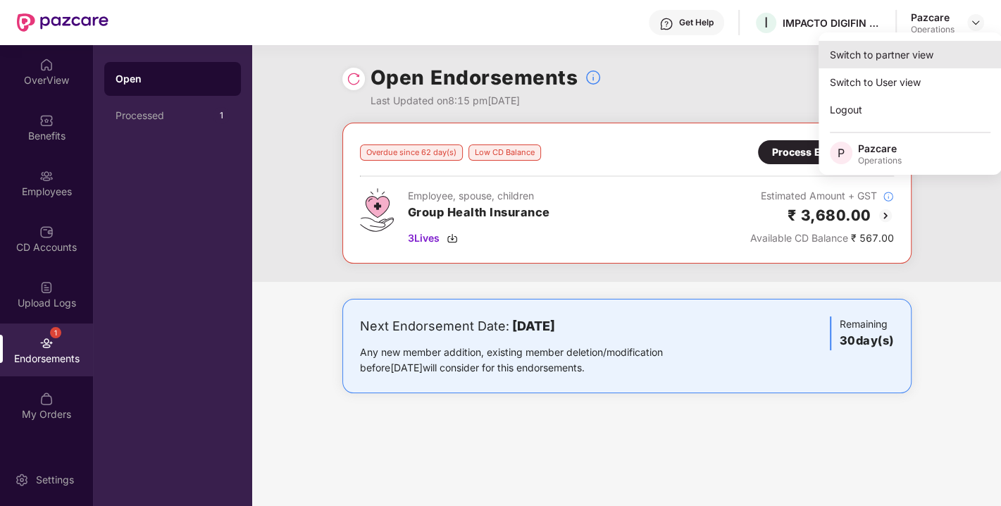
click at [881, 56] on div "Switch to partner view" at bounding box center [909, 54] width 183 height 27
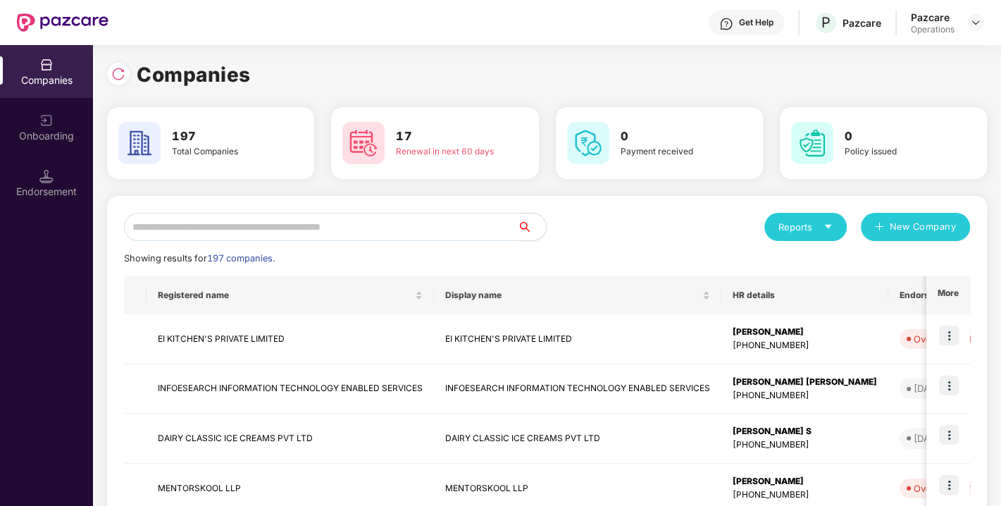
paste input "**********"
click at [382, 223] on input "text" at bounding box center [321, 227] width 394 height 28
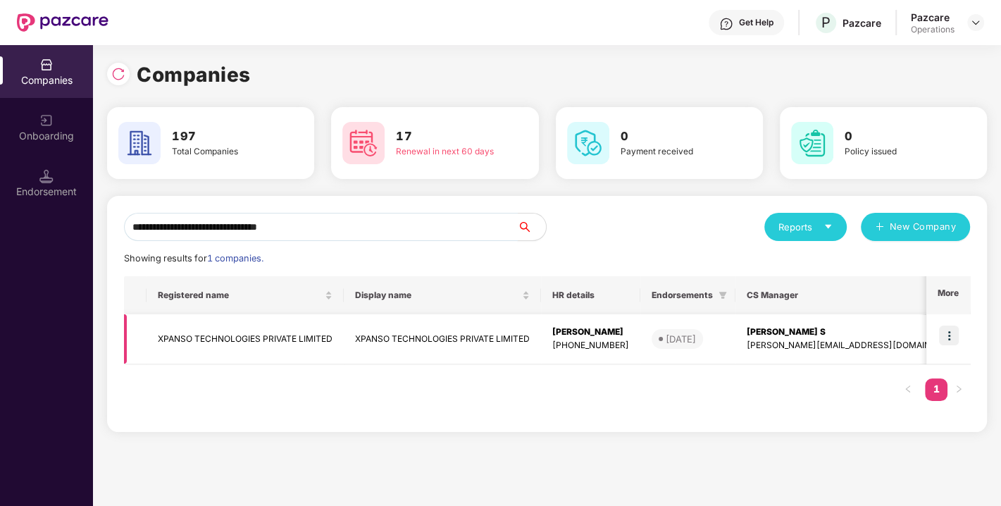
type input "**********"
click at [951, 332] on img at bounding box center [949, 335] width 20 height 20
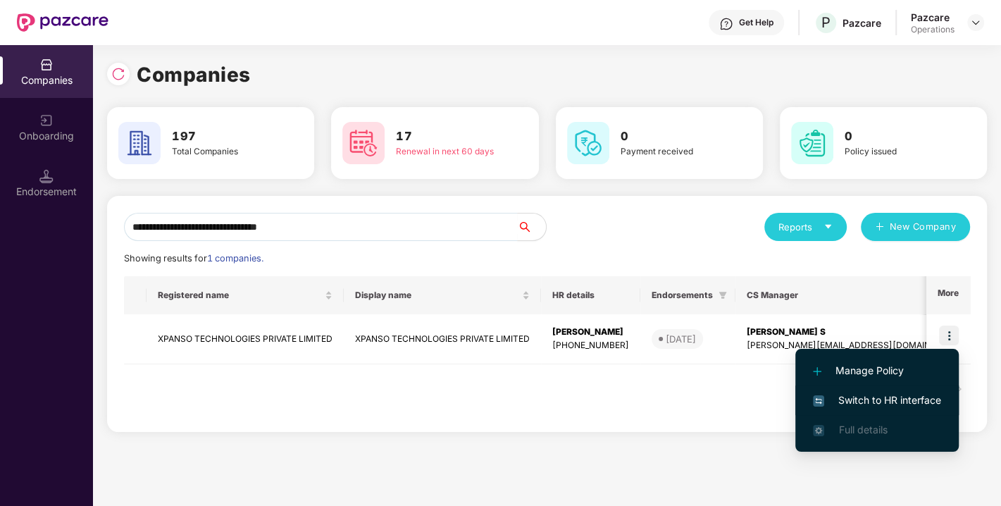
click at [859, 396] on span "Switch to HR interface" at bounding box center [877, 399] width 128 height 15
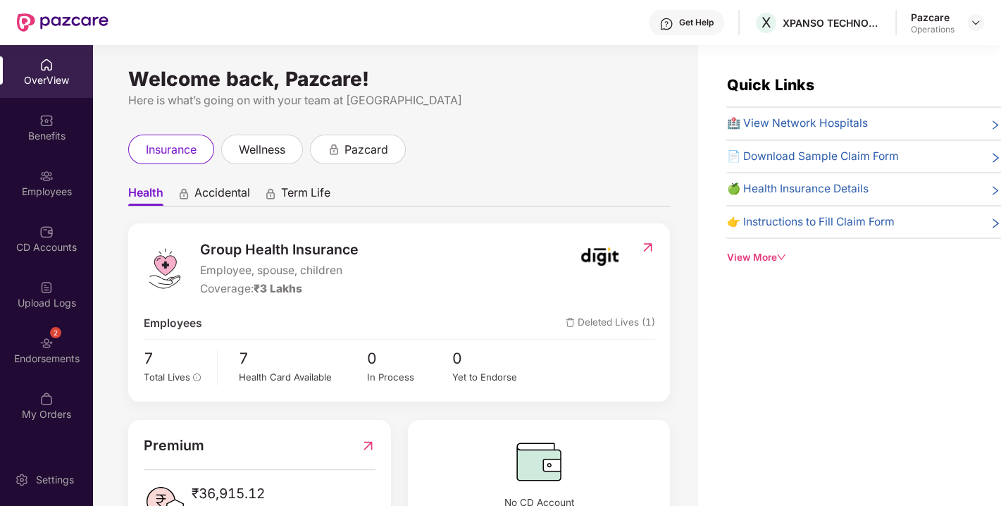
click at [44, 348] on img at bounding box center [46, 343] width 14 height 14
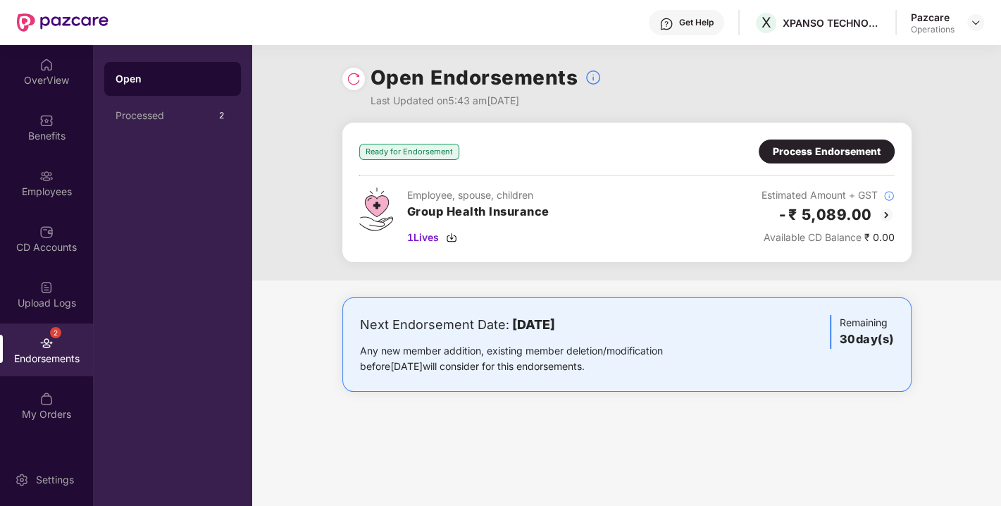
click at [352, 76] on img at bounding box center [354, 79] width 14 height 14
click at [30, 111] on div "Benefits" at bounding box center [46, 127] width 93 height 53
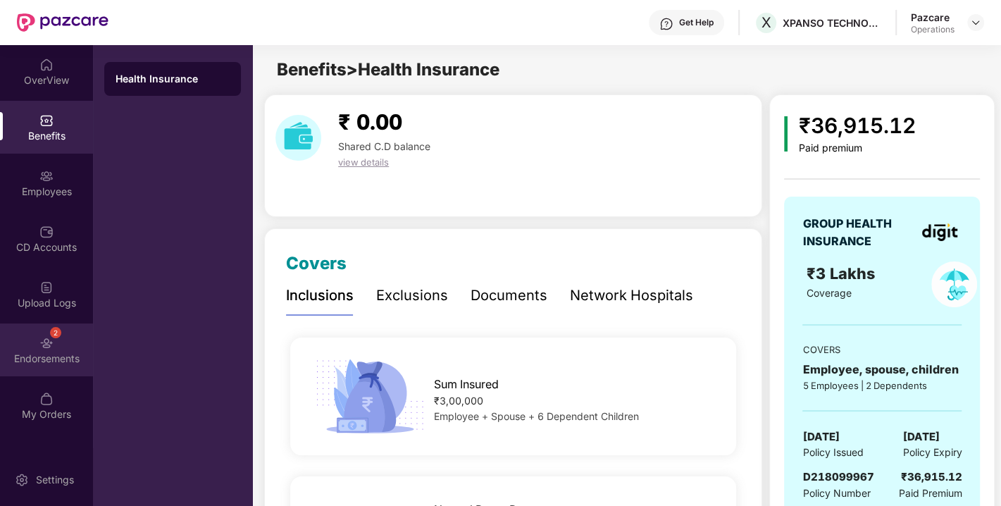
click at [43, 356] on div "Endorsements" at bounding box center [46, 358] width 93 height 14
